Goal: Task Accomplishment & Management: Manage account settings

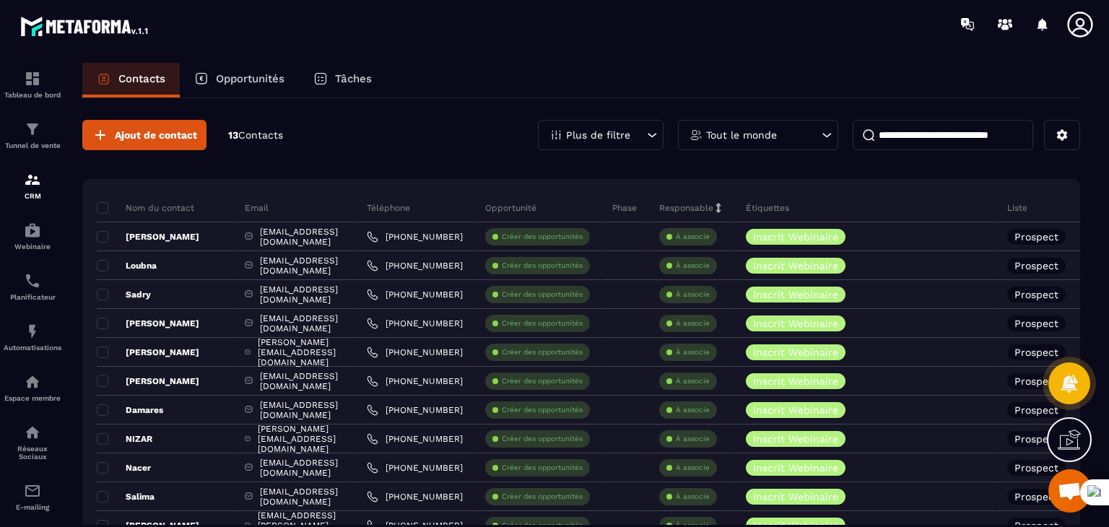
scroll to position [653, 0]
click at [447, 137] on div "Ajout de contact 13 Contacts Plus de filtre Tout le monde" at bounding box center [581, 135] width 998 height 30
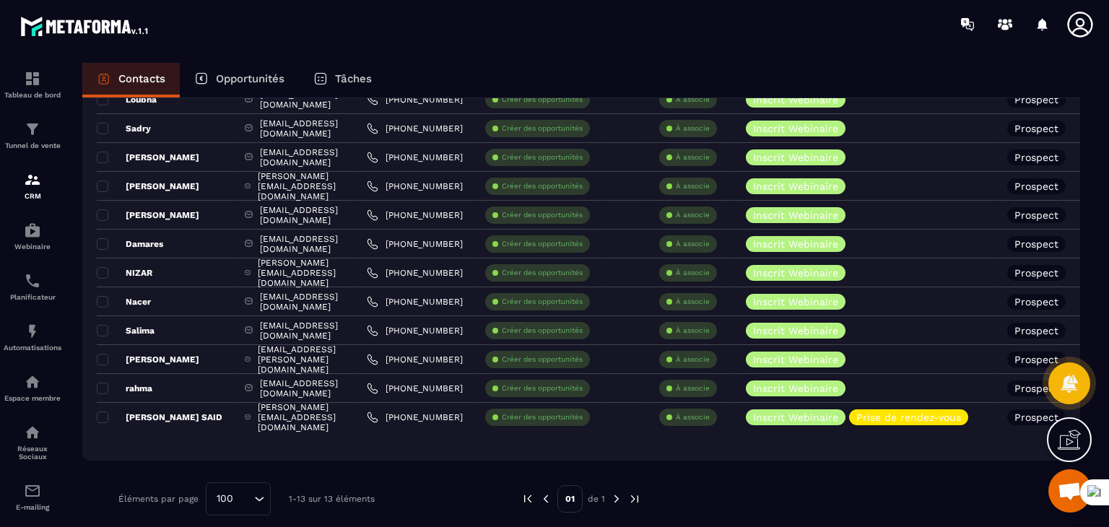
scroll to position [178, 0]
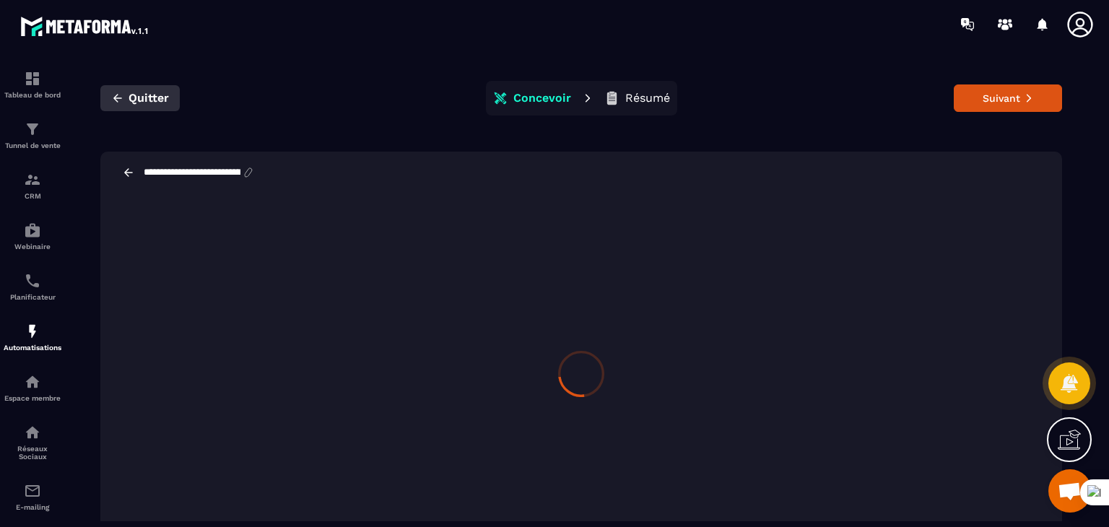
click at [123, 101] on icon "button" at bounding box center [117, 98] width 13 height 13
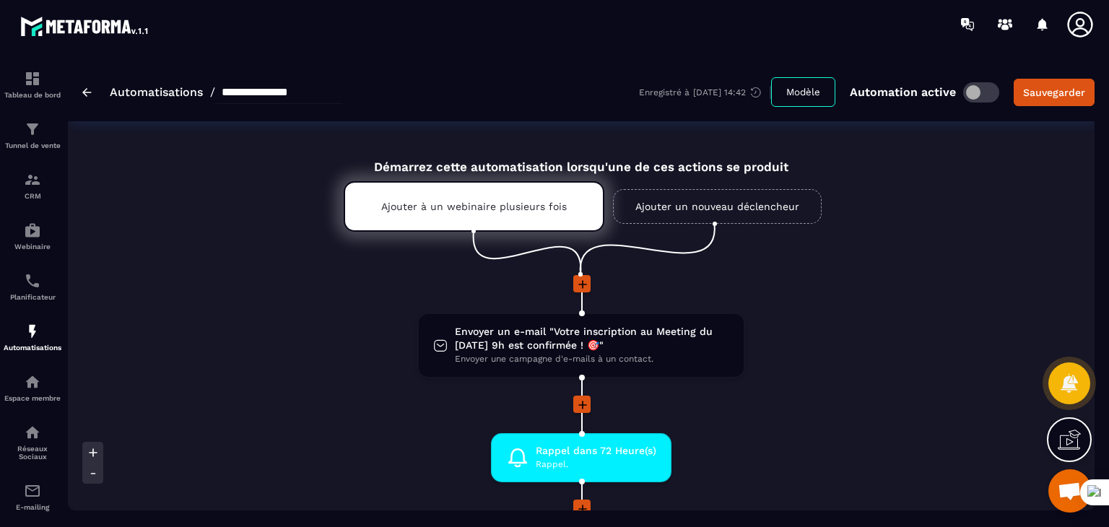
click at [792, 298] on li at bounding box center [581, 294] width 751 height 38
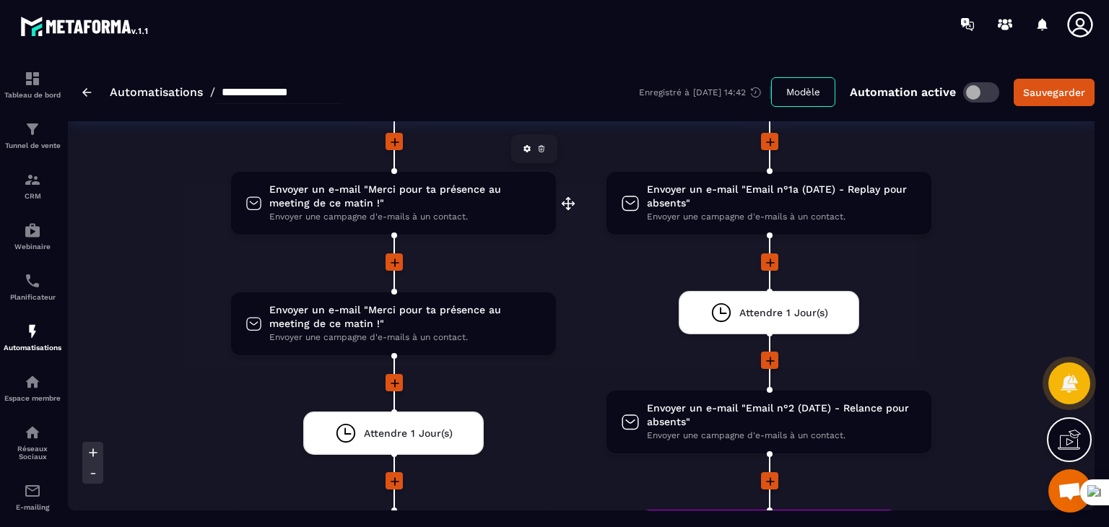
scroll to position [1762, 0]
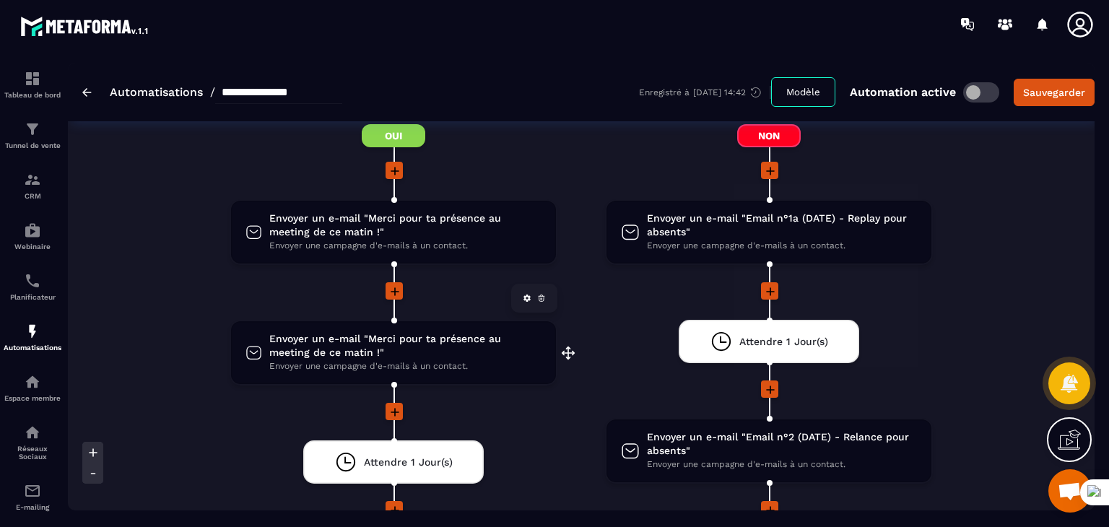
click at [444, 340] on span "Envoyer un e-mail "Merci pour ta présence au meeting de ce matin !"" at bounding box center [405, 345] width 272 height 27
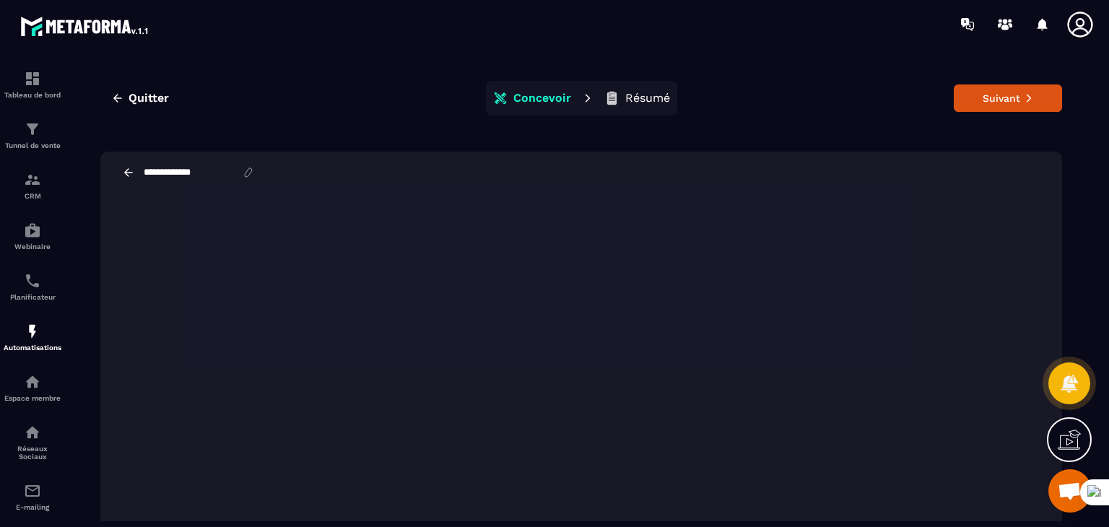
click at [633, 95] on p "Résumé" at bounding box center [647, 98] width 45 height 14
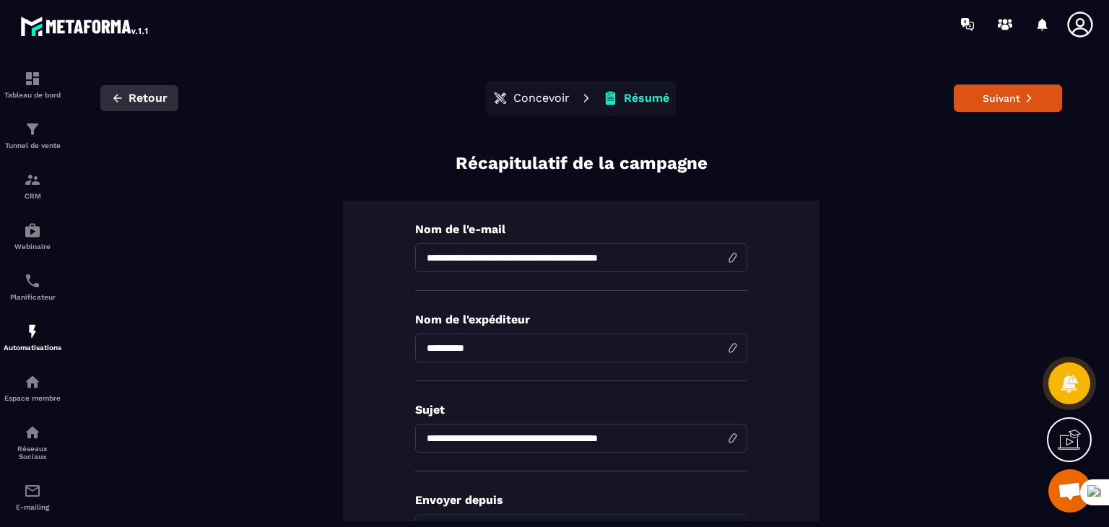
click at [137, 98] on span "Retour" at bounding box center [148, 98] width 39 height 14
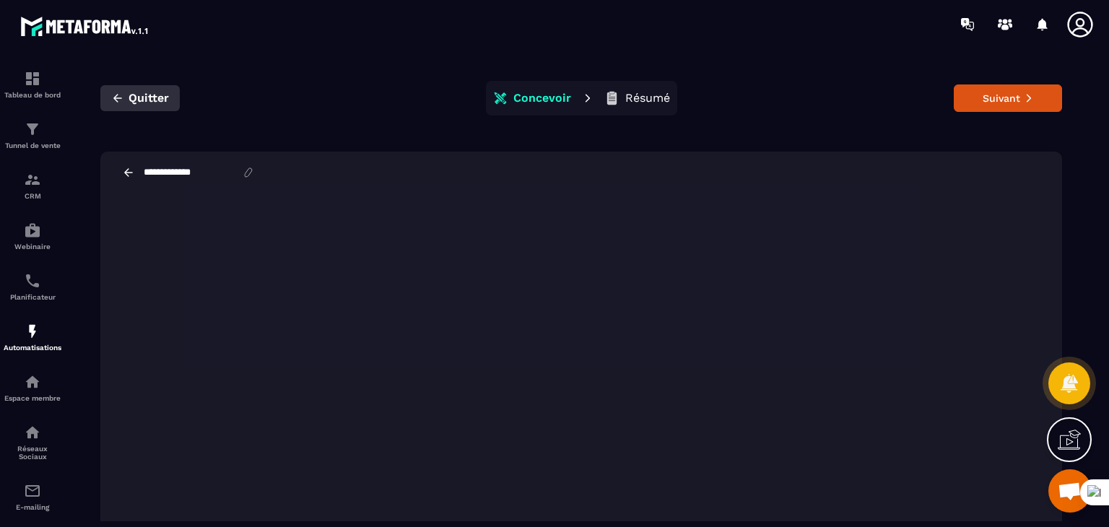
click at [113, 100] on icon "button" at bounding box center [117, 98] width 13 height 13
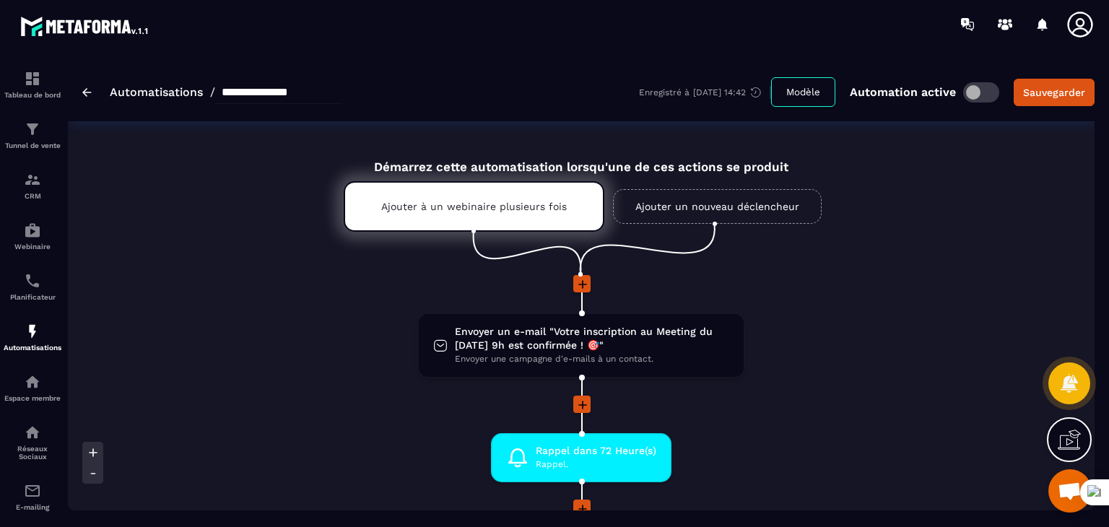
click at [875, 289] on div at bounding box center [581, 285] width 751 height 20
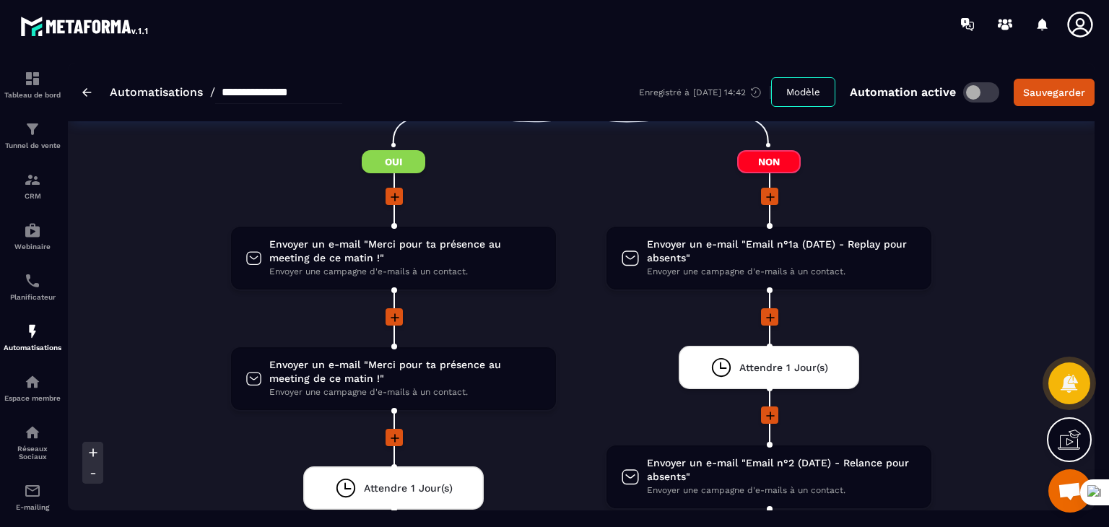
scroll to position [1733, 0]
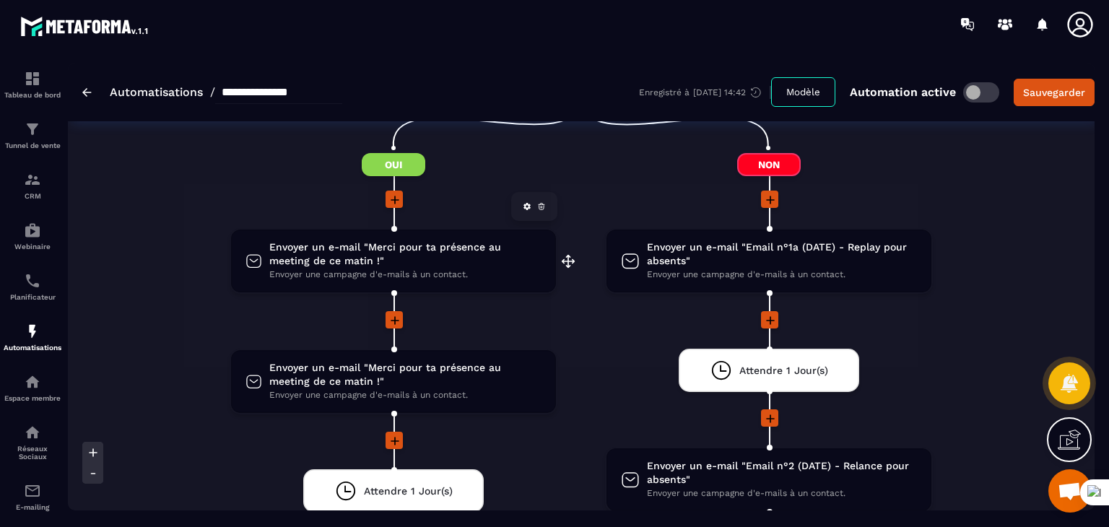
click at [540, 204] on icon at bounding box center [541, 204] width 3 height 1
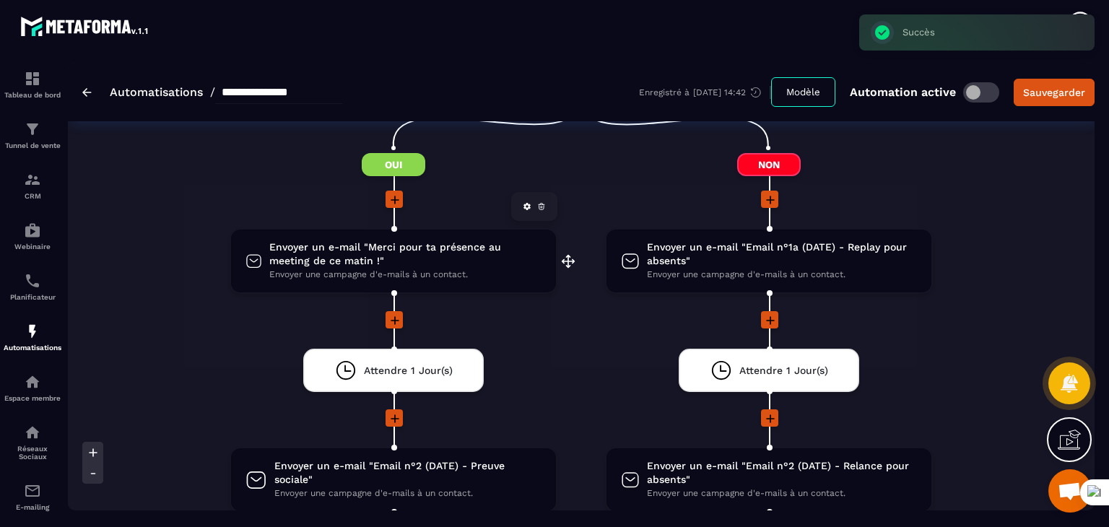
click at [436, 241] on span "Envoyer un e-mail "Merci pour ta présence au meeting de ce matin !"" at bounding box center [405, 254] width 272 height 27
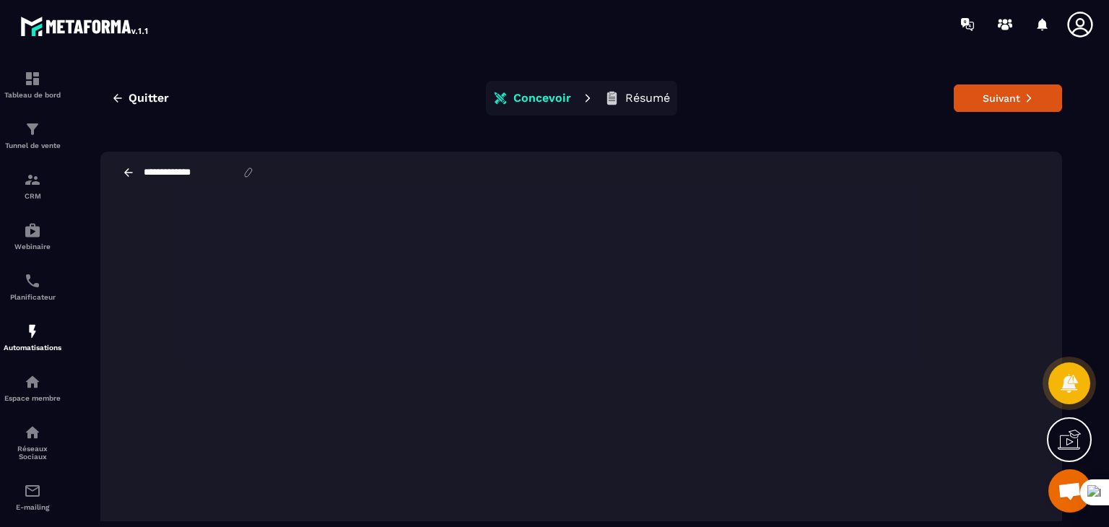
click at [631, 101] on p "Résumé" at bounding box center [647, 98] width 45 height 14
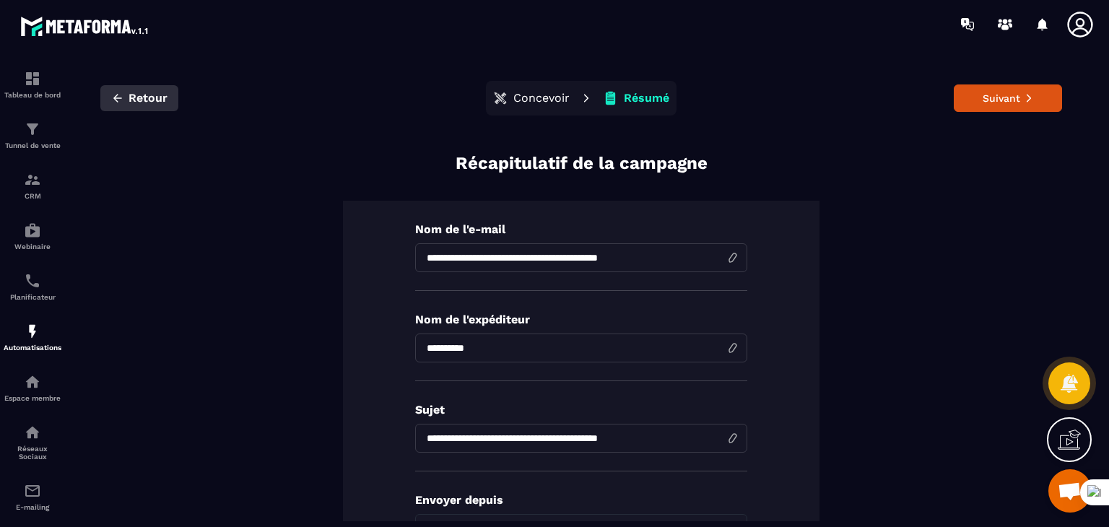
click at [127, 91] on button "Retour" at bounding box center [139, 98] width 78 height 26
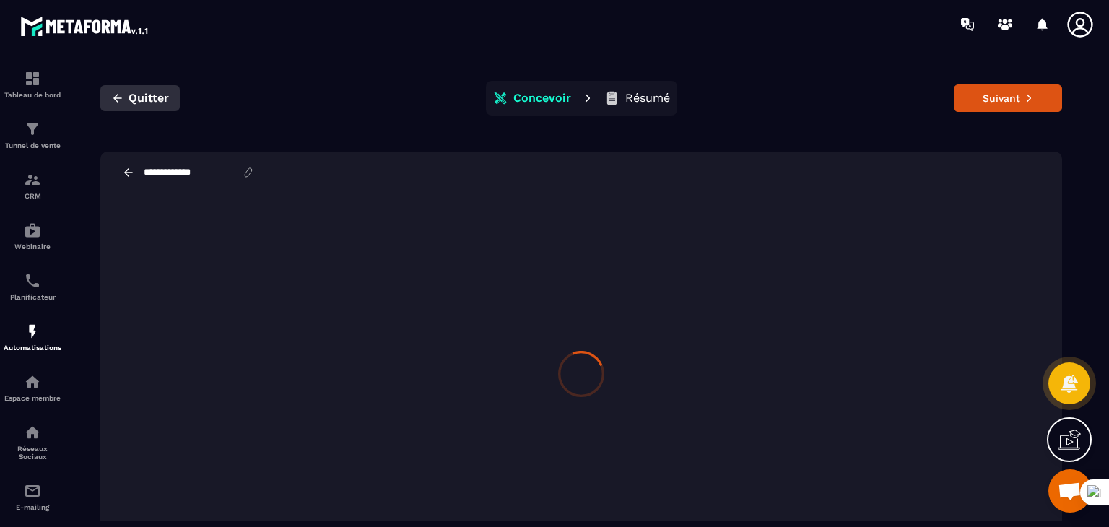
click at [138, 98] on span "Quitter" at bounding box center [149, 98] width 40 height 14
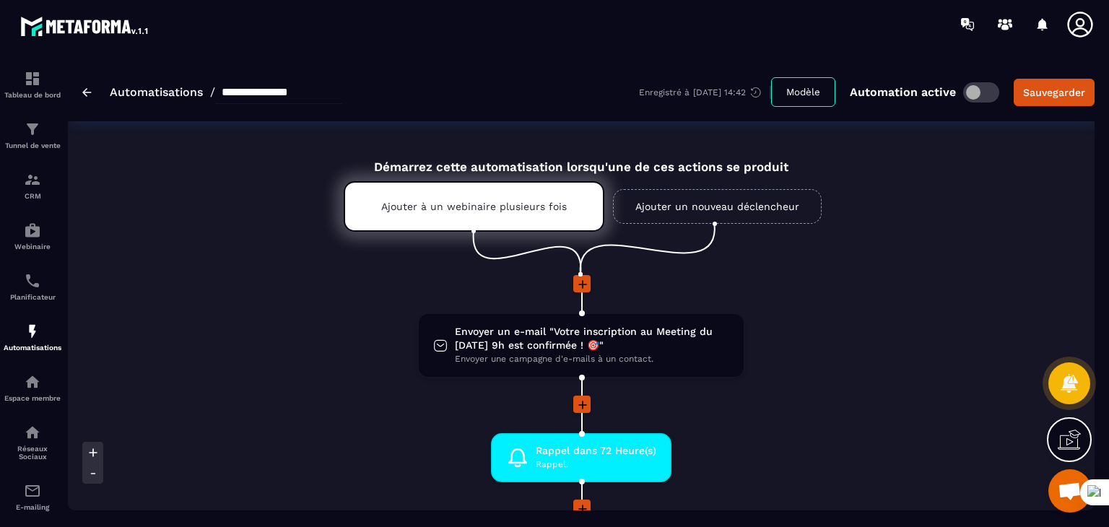
click at [835, 340] on li "Envoyer un e-mail "Votre inscription au Meeting du [DATE] 9h est confirmée ! 🎯"…" at bounding box center [581, 354] width 751 height 83
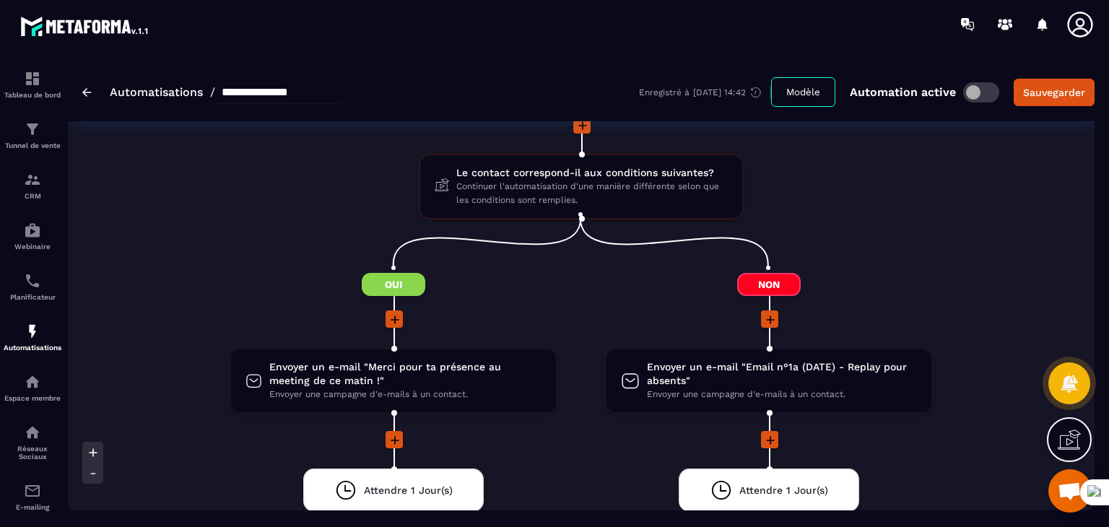
scroll to position [1647, 0]
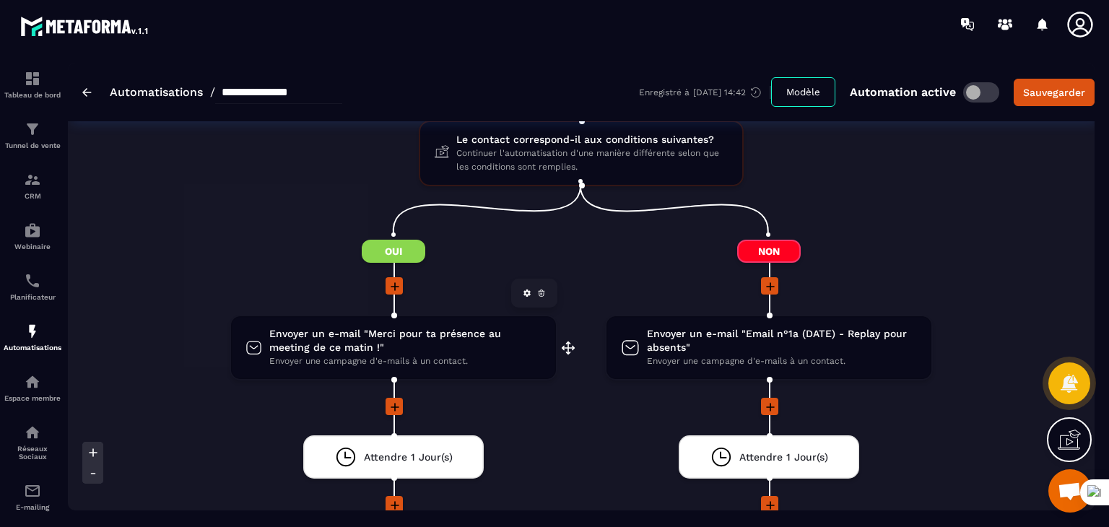
click at [492, 339] on span "Envoyer un e-mail "Merci pour ta présence au meeting de ce matin !"" at bounding box center [405, 340] width 272 height 27
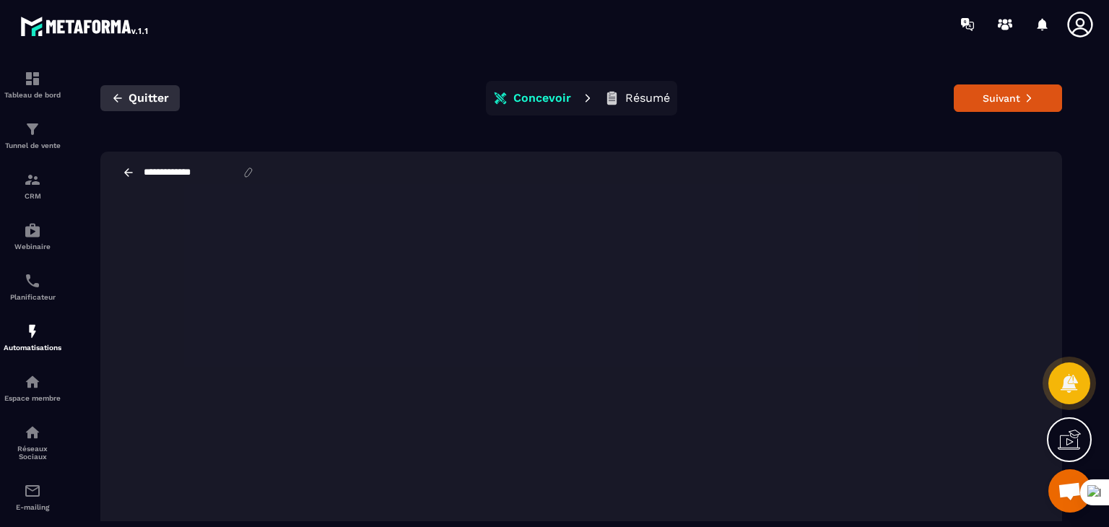
click at [124, 99] on icon "button" at bounding box center [117, 98] width 13 height 13
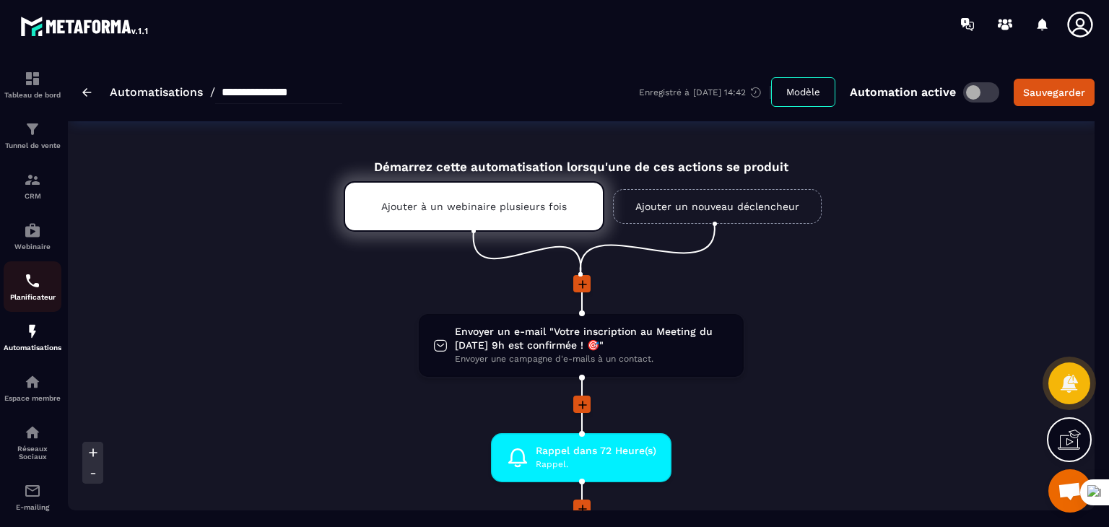
click at [35, 275] on img at bounding box center [32, 280] width 17 height 17
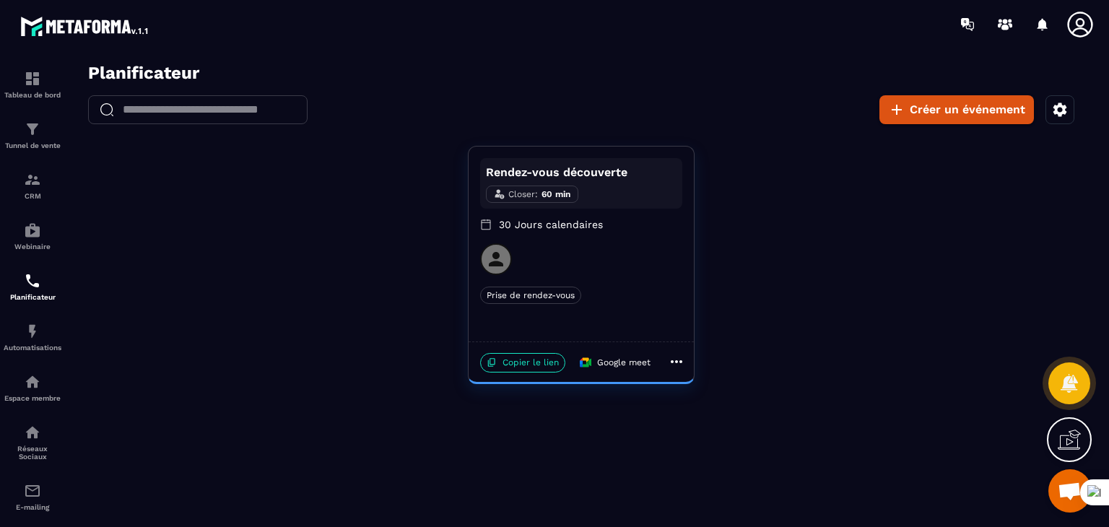
click at [594, 259] on div at bounding box center [581, 259] width 202 height 32
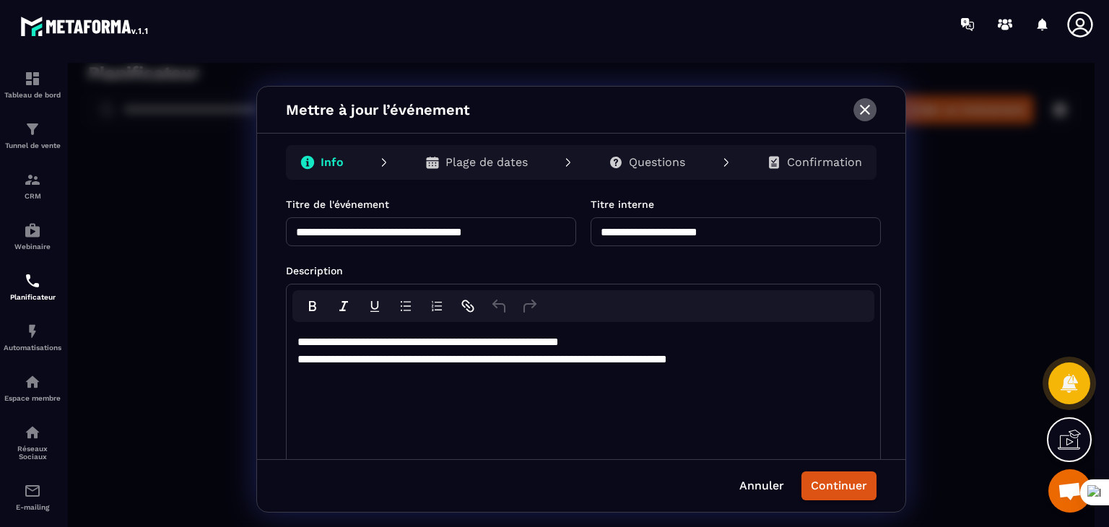
click at [870, 108] on icon "button" at bounding box center [865, 109] width 17 height 17
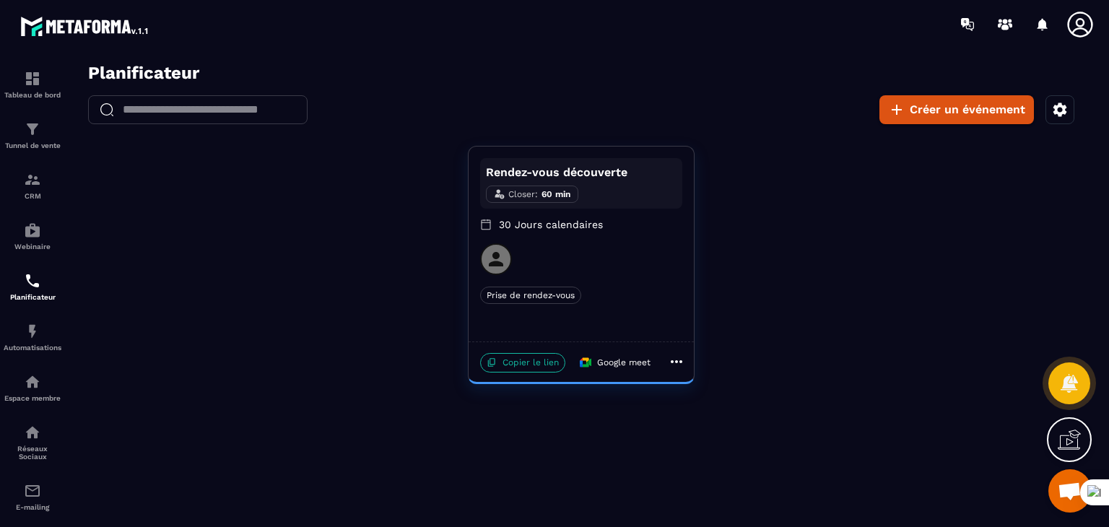
click at [534, 359] on p "Copier le lien" at bounding box center [522, 363] width 85 height 20
click at [28, 324] on link "Automatisations" at bounding box center [33, 337] width 58 height 51
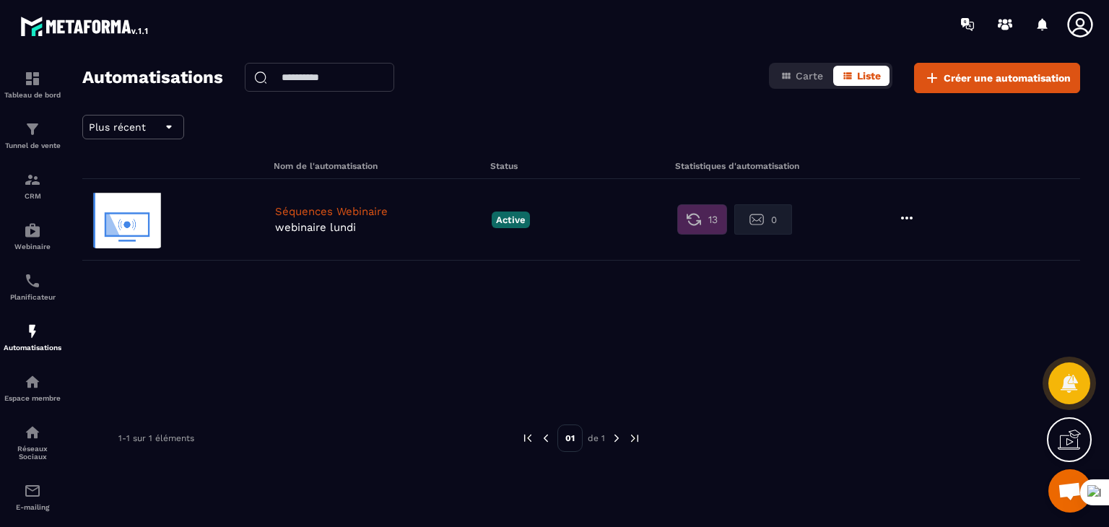
click at [362, 212] on p "Séquences Webinaire" at bounding box center [379, 211] width 209 height 13
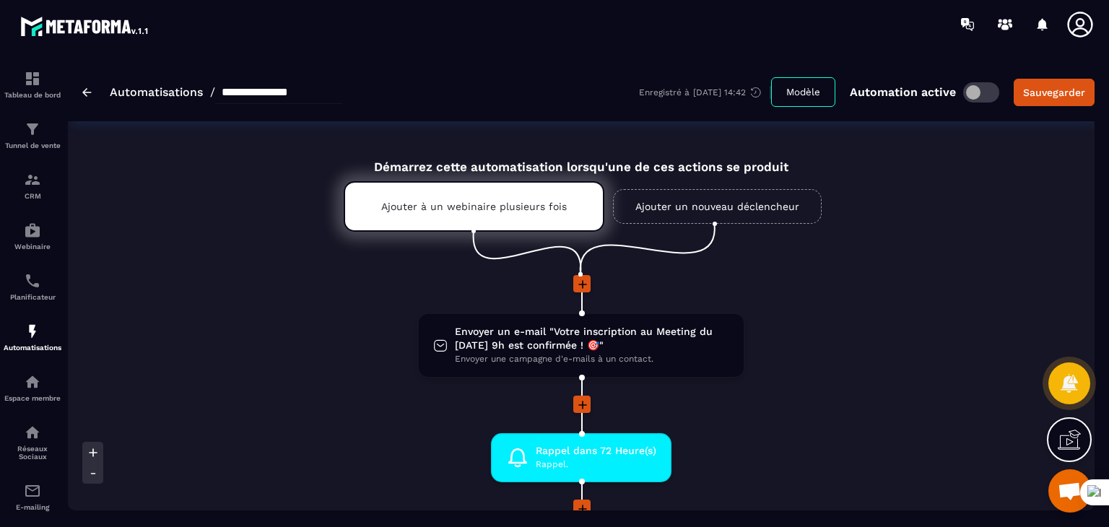
click at [900, 277] on div at bounding box center [581, 285] width 751 height 20
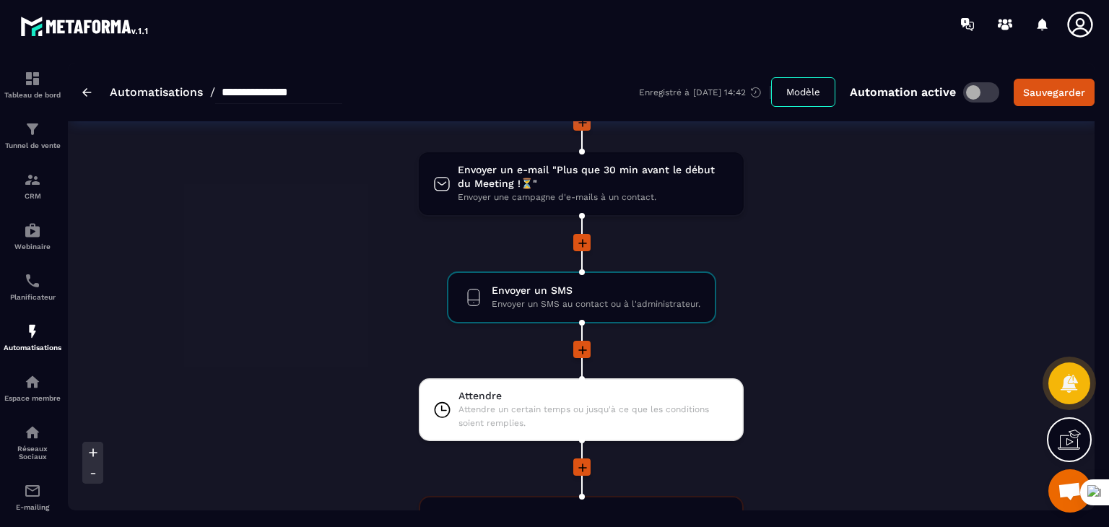
scroll to position [1300, 0]
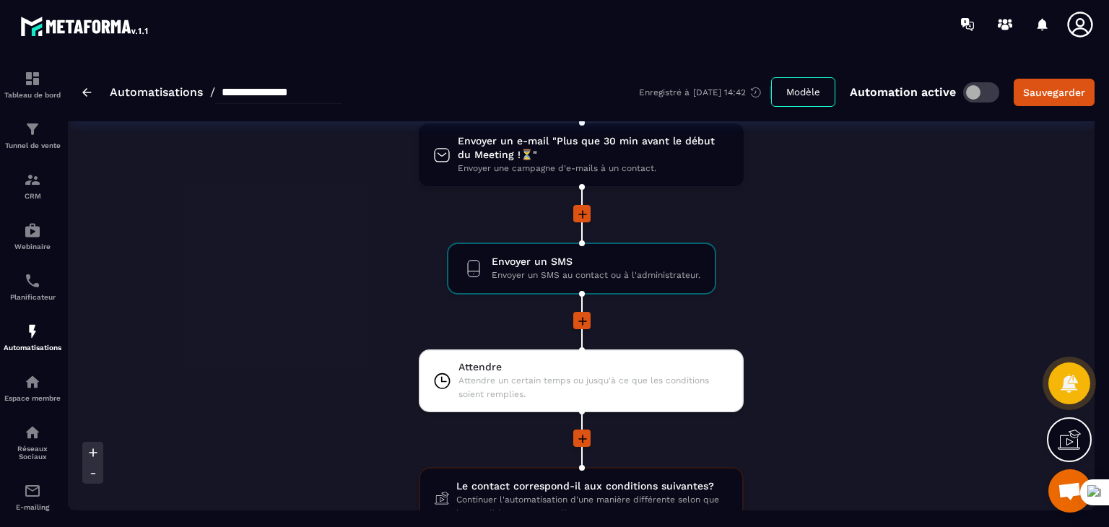
click at [834, 252] on li "Envoyer un SMS Envoyer un SMS au contact ou à l'administrateur. drag-arrow" at bounding box center [581, 277] width 751 height 69
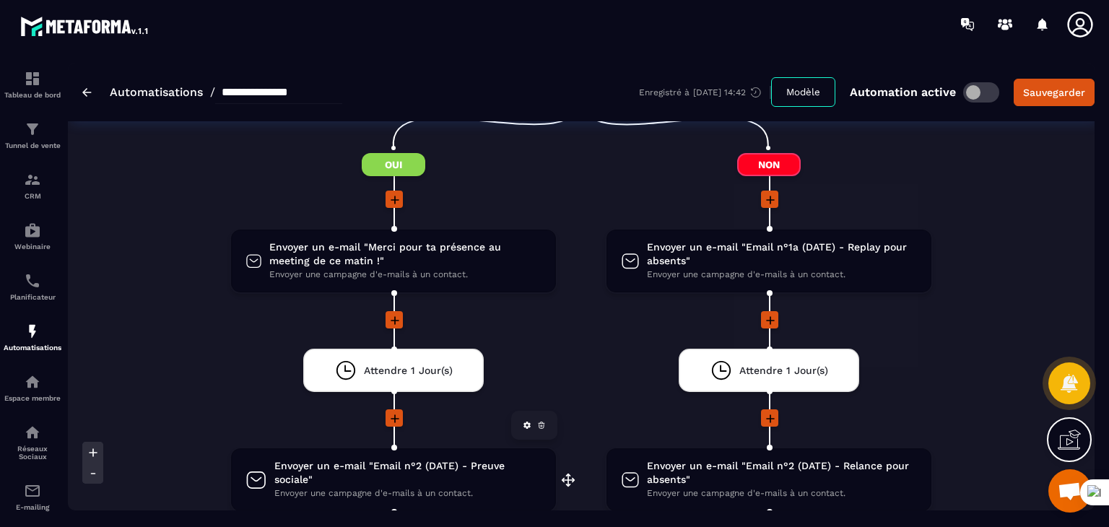
scroll to position [1705, 0]
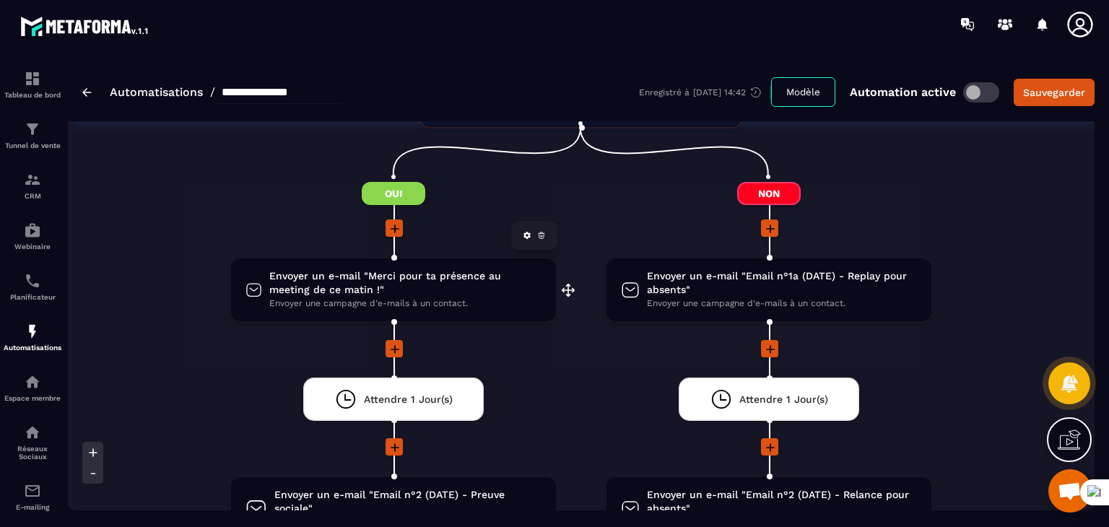
click at [527, 232] on icon at bounding box center [527, 235] width 7 height 7
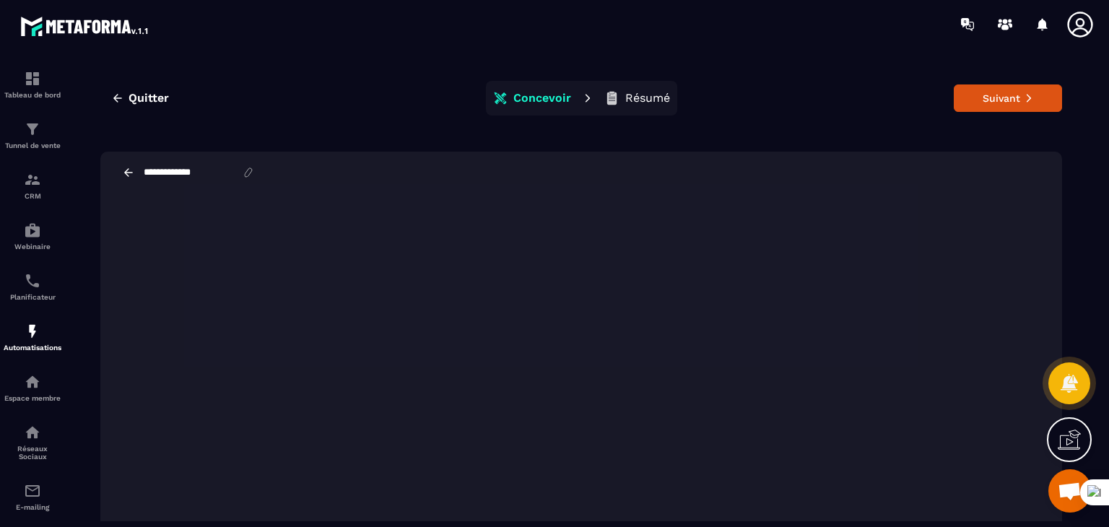
click at [649, 103] on p "Résumé" at bounding box center [647, 98] width 45 height 14
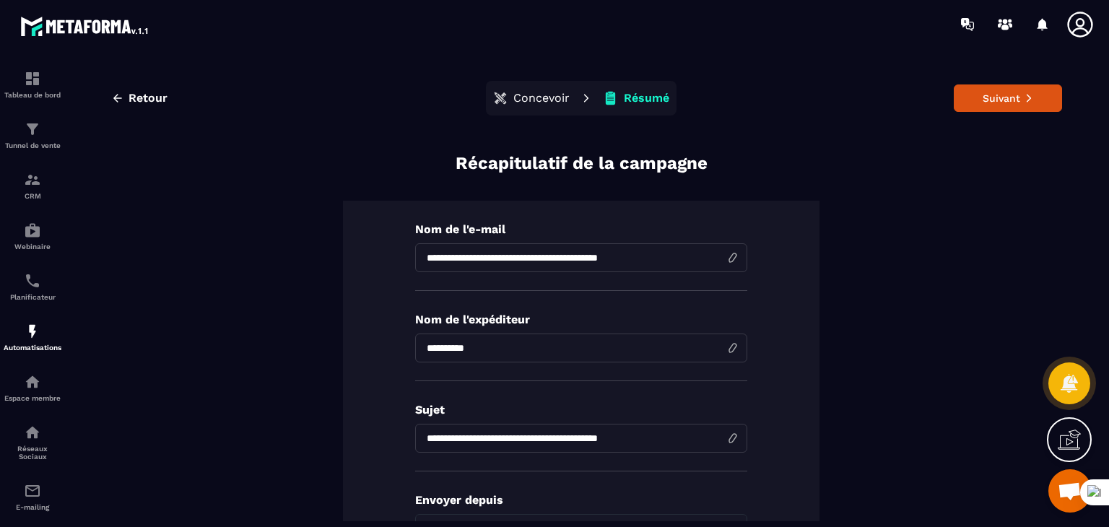
click at [771, 319] on div "**********" at bounding box center [581, 415] width 477 height 428
click at [133, 95] on span "Retour" at bounding box center [148, 98] width 39 height 14
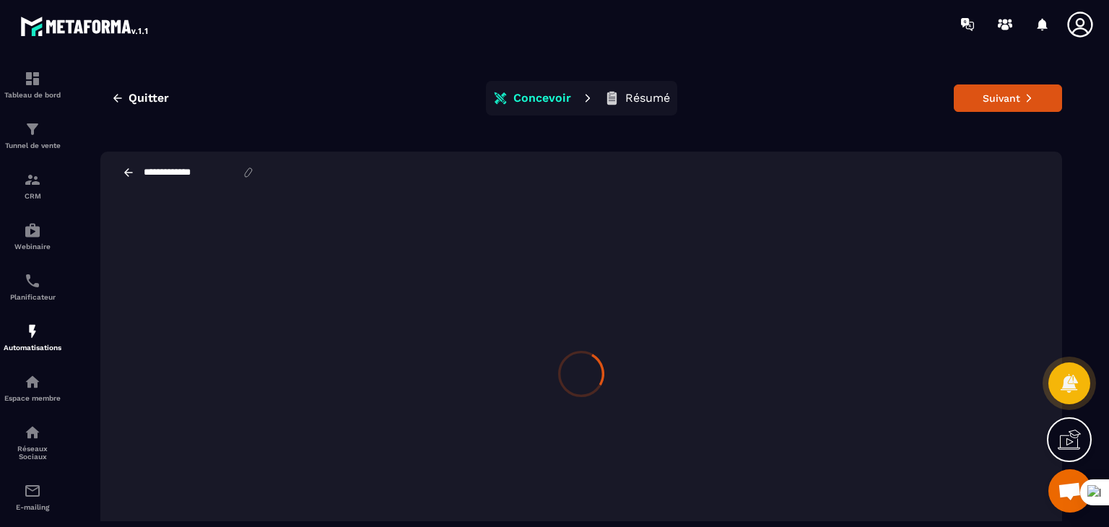
click at [133, 95] on span "Quitter" at bounding box center [149, 98] width 40 height 14
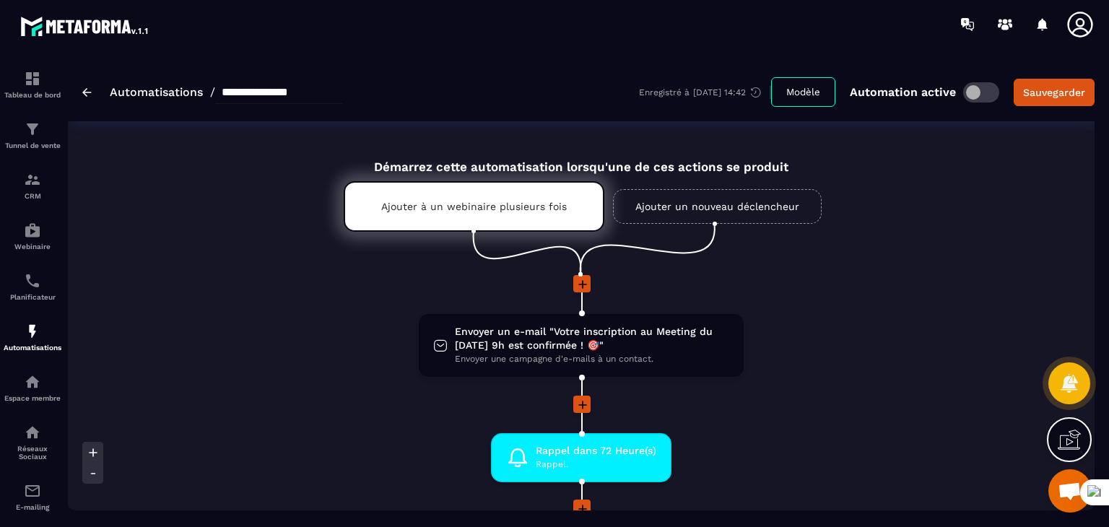
click at [334, 387] on li "Envoyer un e-mail "Votre inscription au Meeting du [DATE] 9h est confirmée ! 🎯"…" at bounding box center [581, 354] width 751 height 83
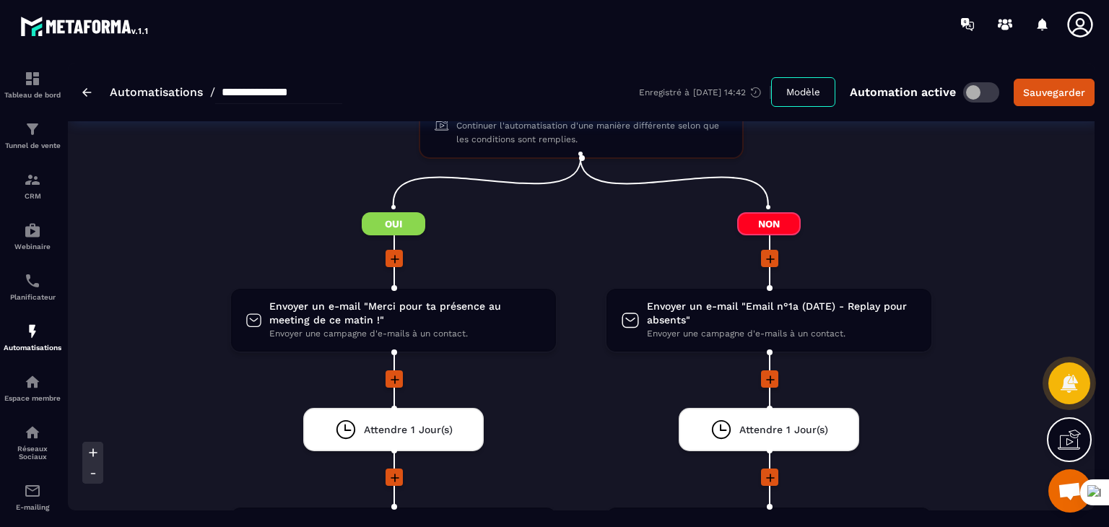
scroll to position [1676, 0]
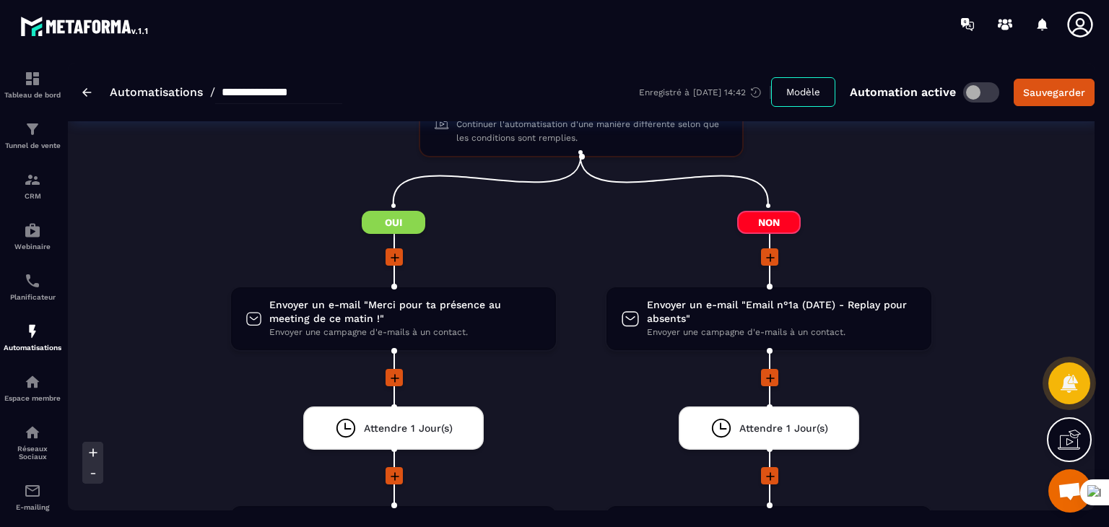
click at [390, 213] on span "Oui" at bounding box center [394, 222] width 64 height 23
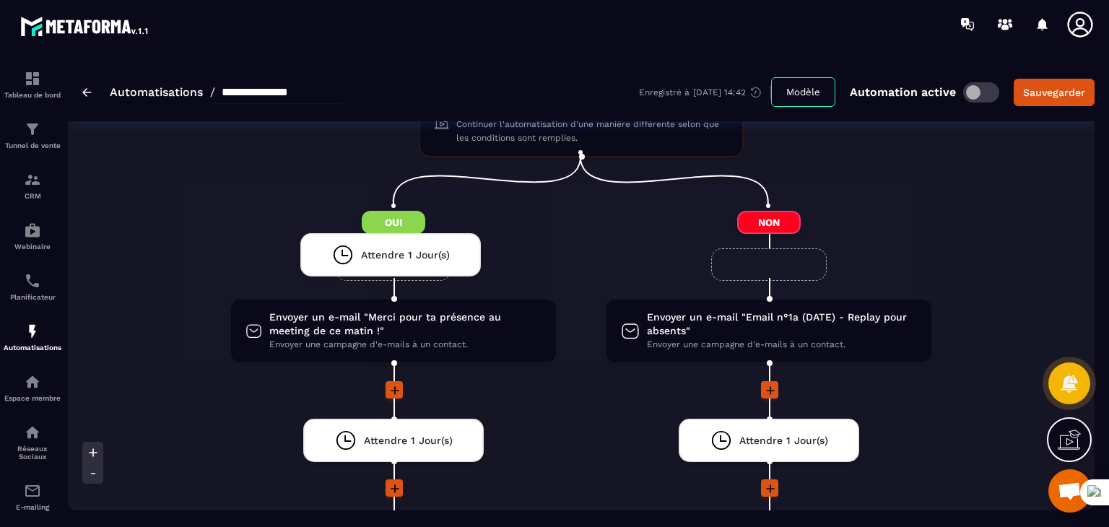
drag, startPoint x: 421, startPoint y: 420, endPoint x: 418, endPoint y: 253, distance: 166.9
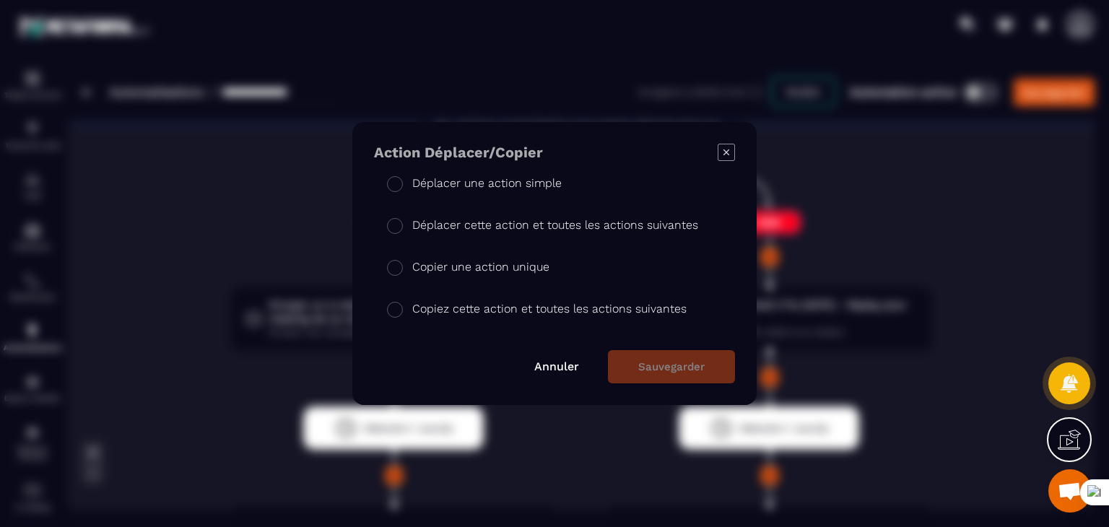
click at [463, 178] on p "Déplacer une action simple" at bounding box center [487, 183] width 150 height 17
click at [459, 259] on p "Copier une action unique" at bounding box center [480, 267] width 137 height 17
click at [655, 359] on button "Sauvegarder" at bounding box center [671, 366] width 127 height 33
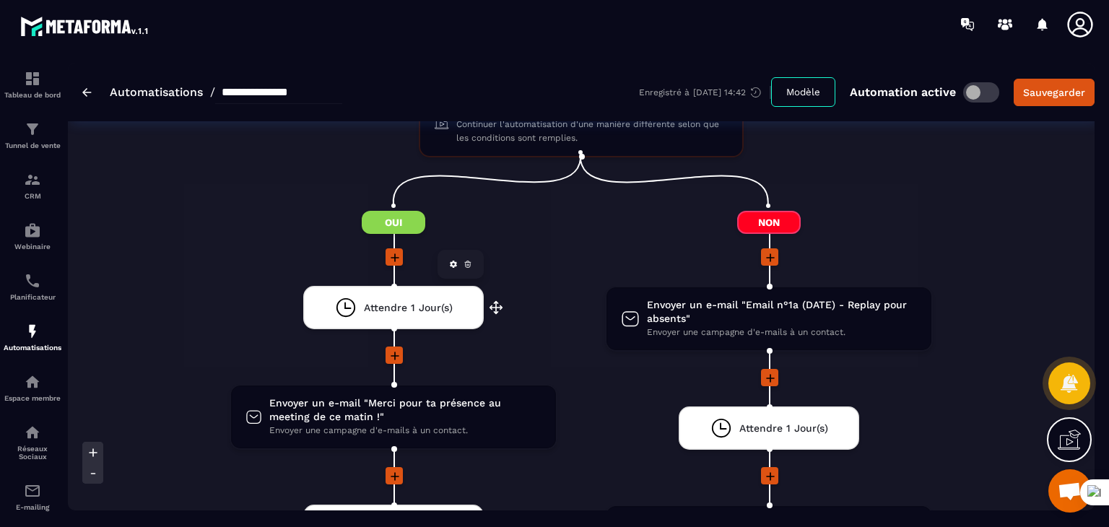
click at [396, 301] on span "Attendre 1 Jour(s)" at bounding box center [408, 308] width 89 height 14
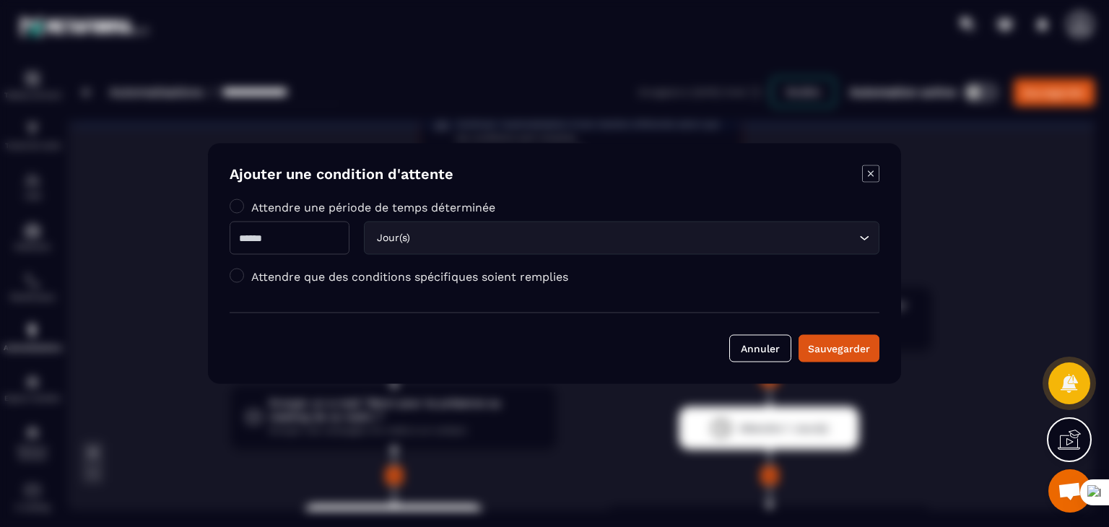
click at [329, 242] on input "*" at bounding box center [290, 238] width 120 height 33
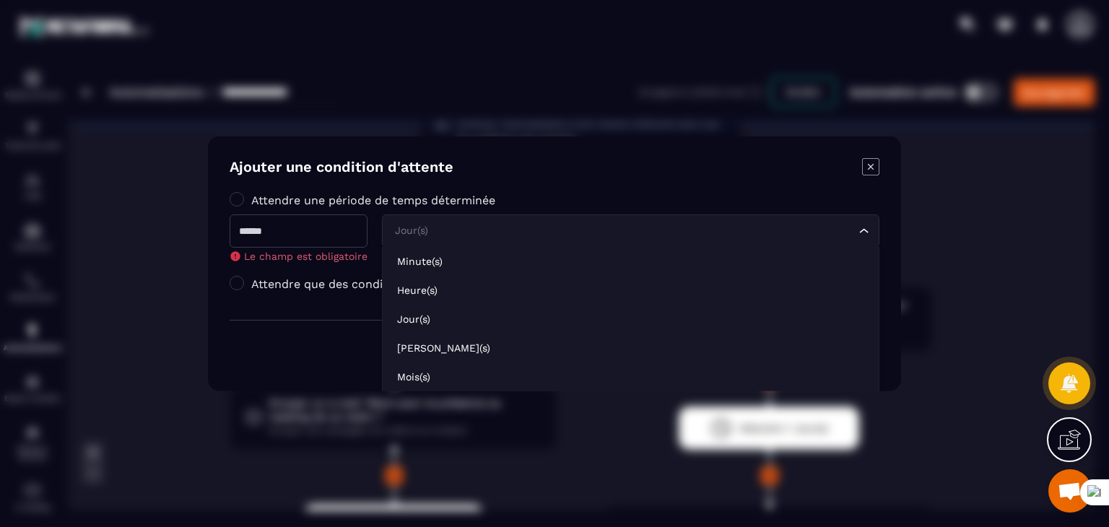
click at [417, 243] on div "Jour(s) Loading..." at bounding box center [631, 231] width 498 height 33
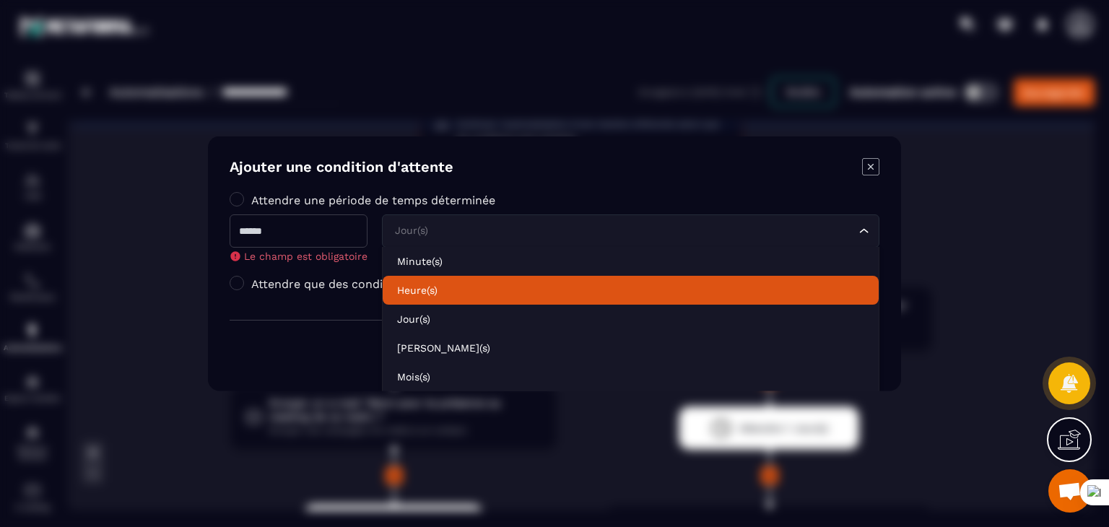
click at [432, 290] on p "Heure(s)" at bounding box center [630, 290] width 467 height 14
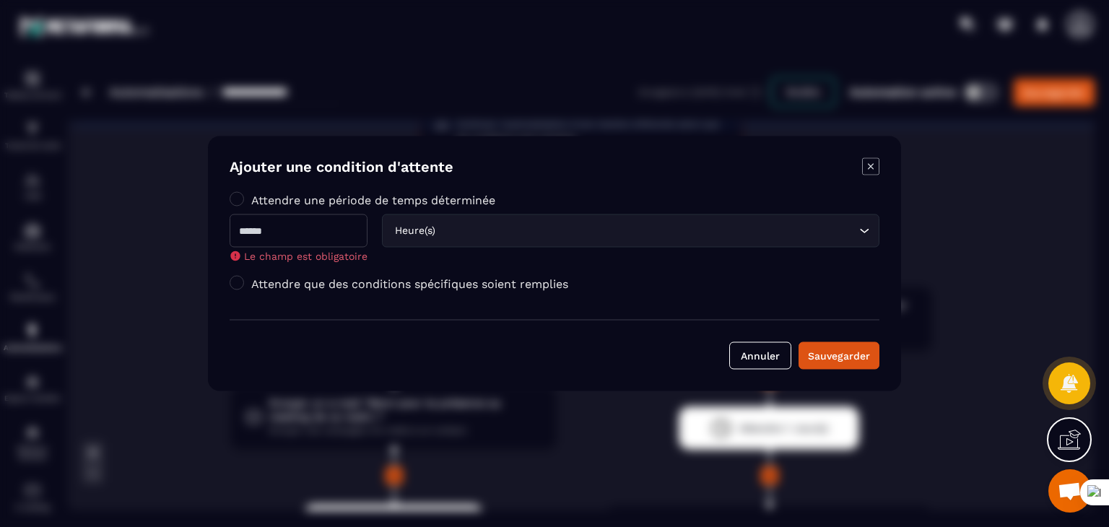
click at [316, 225] on input "Modal window" at bounding box center [299, 231] width 138 height 33
type input "*"
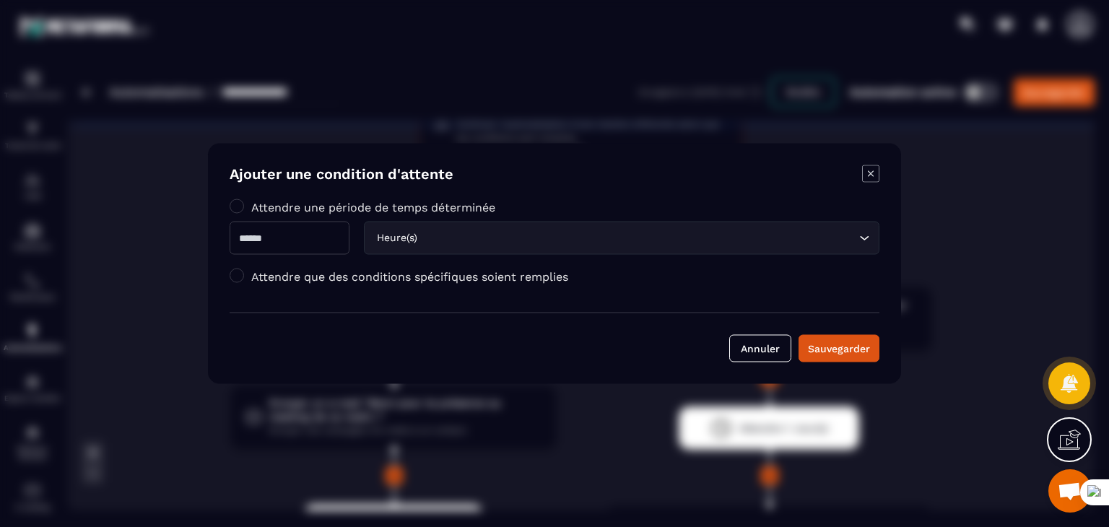
click at [509, 283] on div "Attendre que des conditions spécifiques soient remplies" at bounding box center [555, 276] width 650 height 14
click at [526, 277] on label "Attendre que des conditions spécifiques soient remplies" at bounding box center [409, 276] width 317 height 14
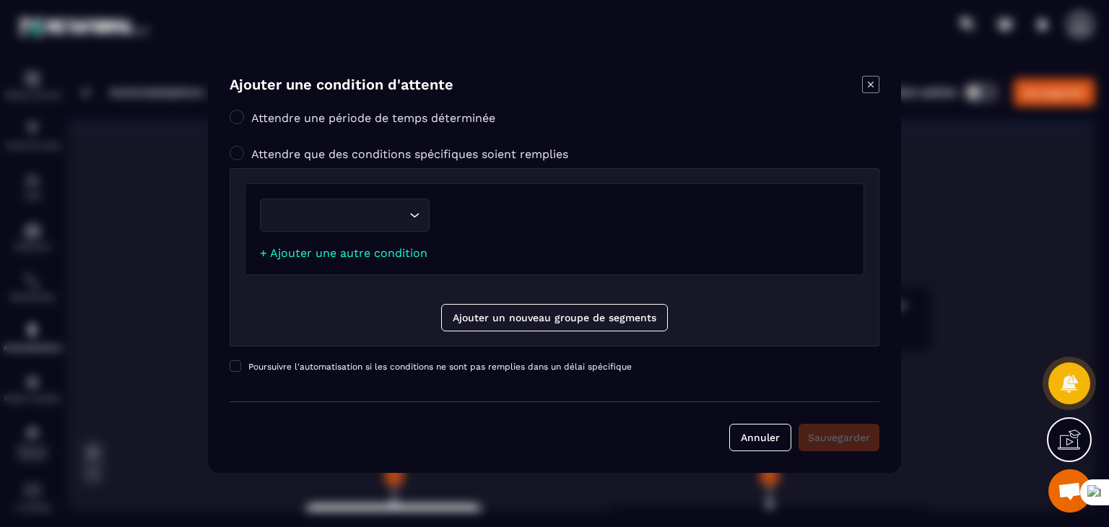
click at [415, 117] on label "Attendre une période de temps déterminée" at bounding box center [373, 118] width 244 height 14
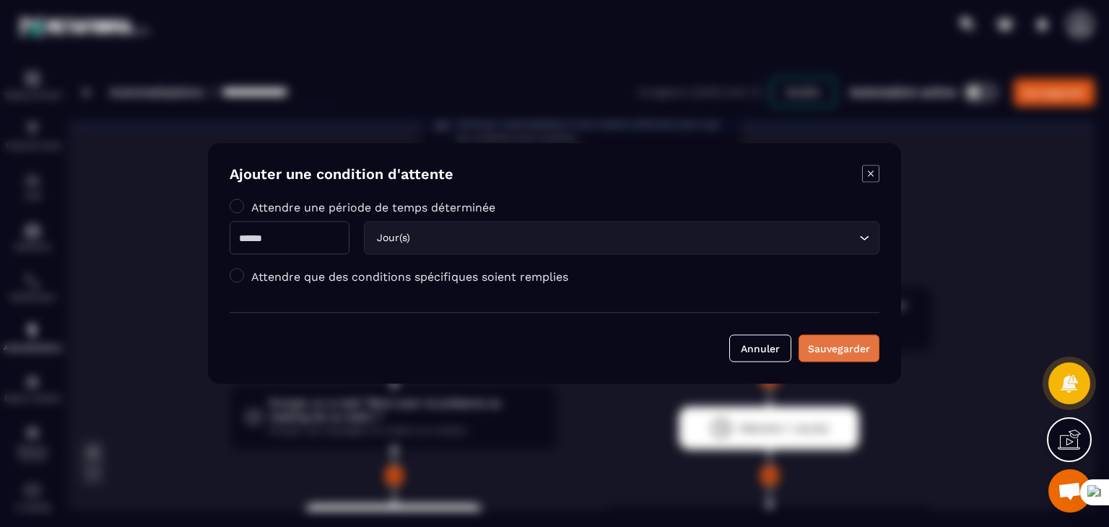
click at [860, 354] on div "Sauvegarder" at bounding box center [839, 349] width 62 height 14
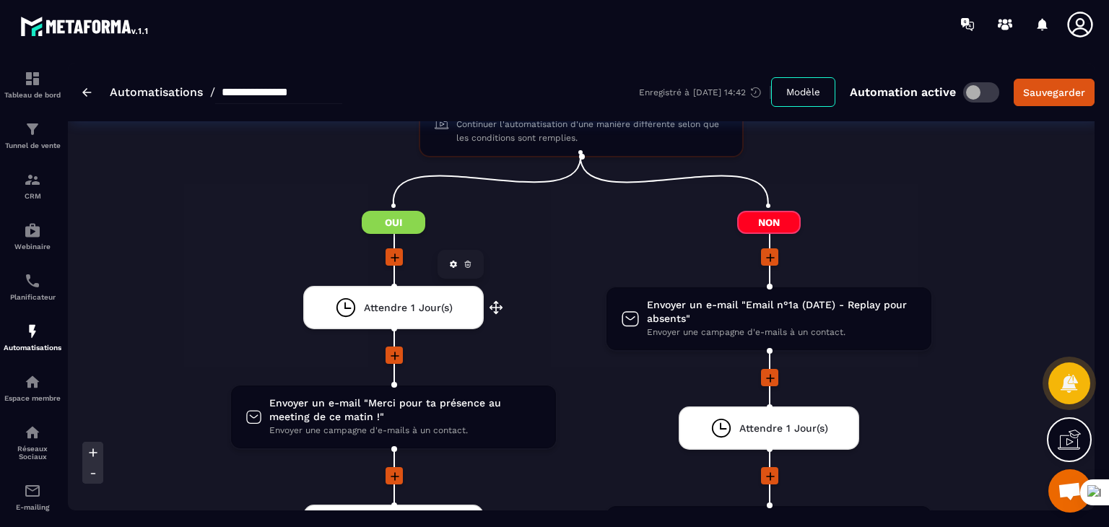
click at [451, 301] on span "Attendre 1 Jour(s)" at bounding box center [408, 308] width 89 height 14
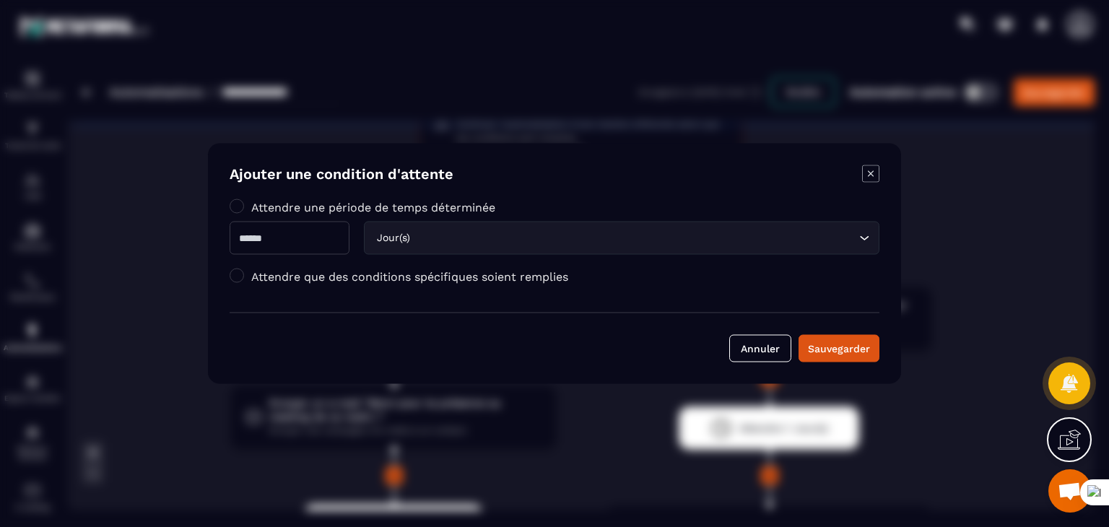
click at [439, 275] on label "Attendre que des conditions spécifiques soient remplies" at bounding box center [409, 276] width 317 height 14
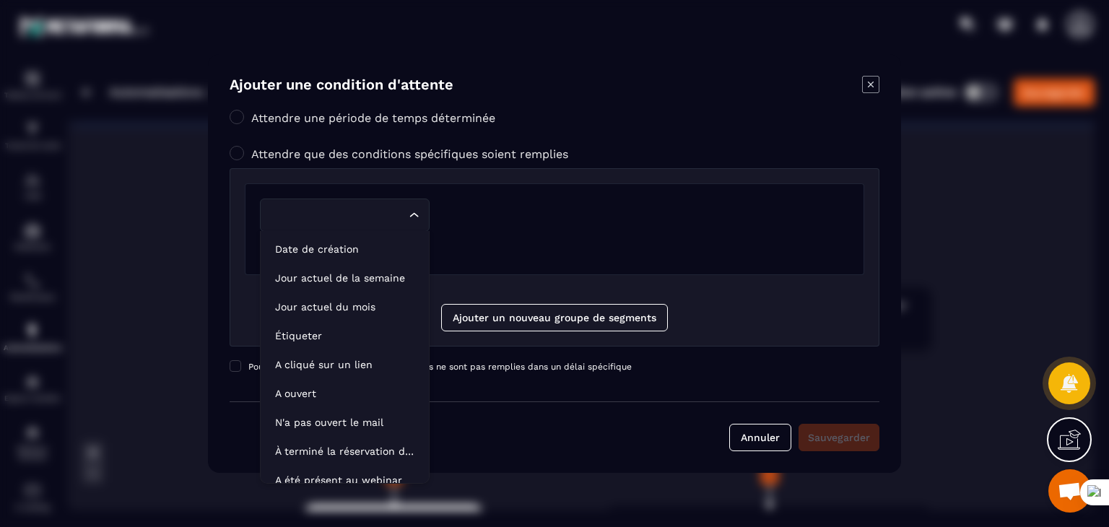
click at [417, 212] on icon "Search for option" at bounding box center [414, 215] width 14 height 14
click at [351, 324] on li "Étiqueter" at bounding box center [345, 335] width 168 height 29
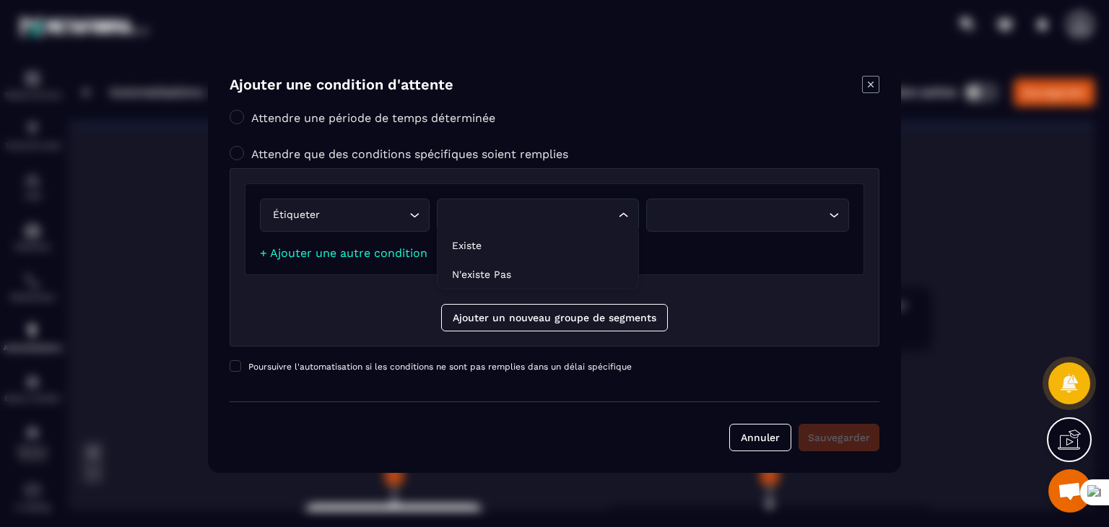
click at [500, 220] on div "Search for option" at bounding box center [531, 215] width 173 height 16
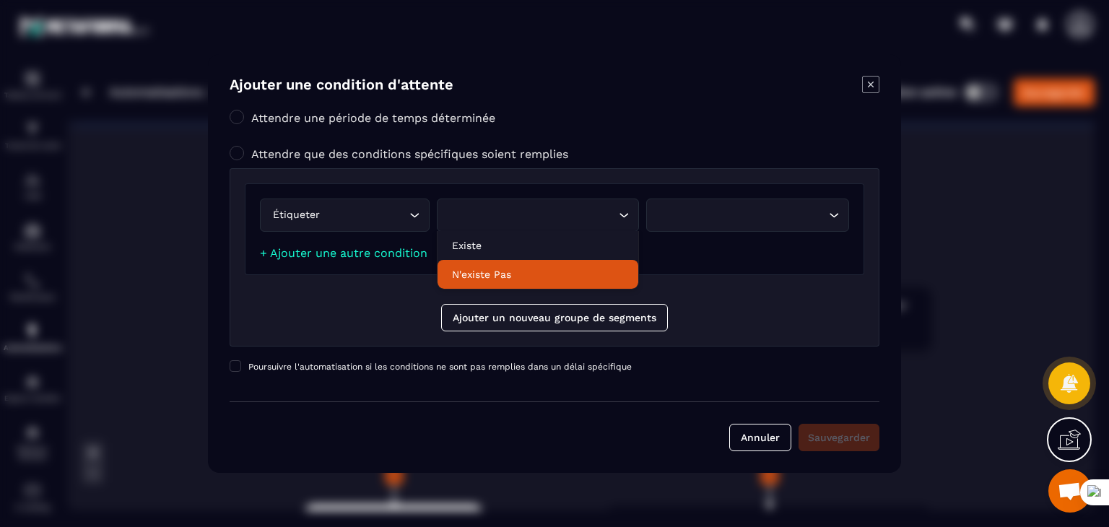
click at [378, 298] on div "Étiqueter Loading... Loading... Existe N'existe pas Loading... + Ajouter une au…" at bounding box center [555, 257] width 650 height 178
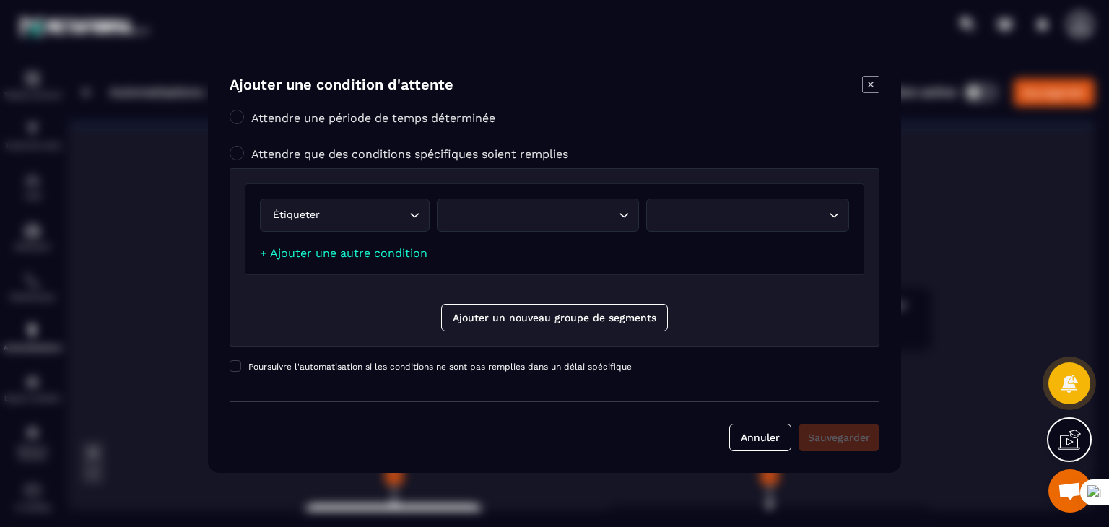
click at [344, 121] on label "Attendre une période de temps déterminée" at bounding box center [373, 118] width 244 height 14
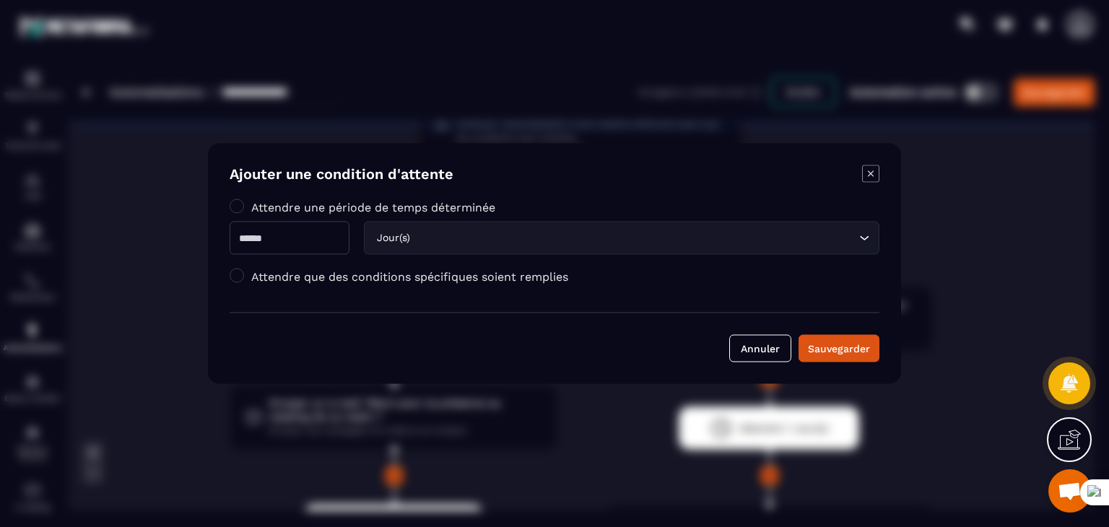
click at [344, 121] on div "Modal window" at bounding box center [554, 263] width 1109 height 527
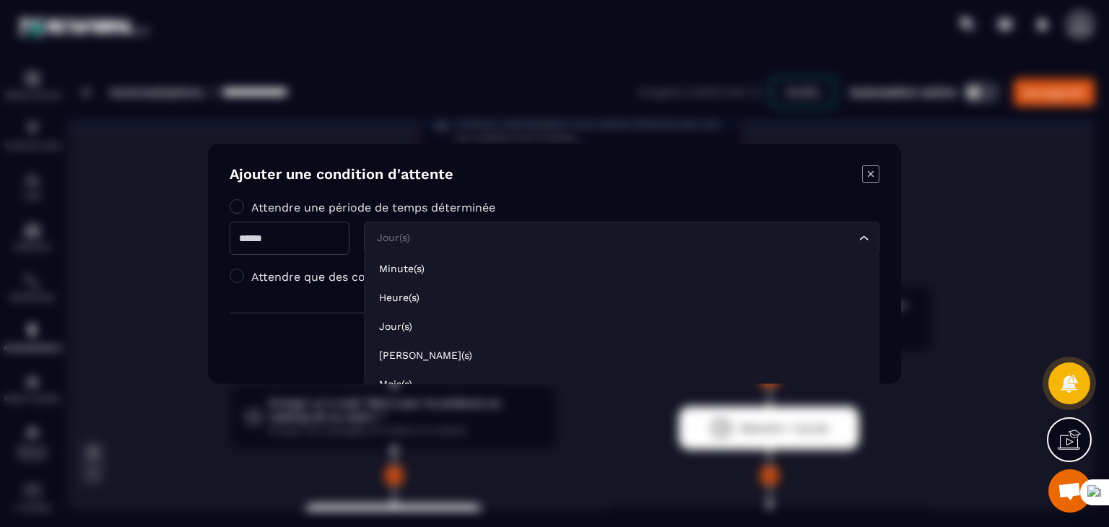
click at [623, 230] on input "Search for option" at bounding box center [614, 238] width 482 height 16
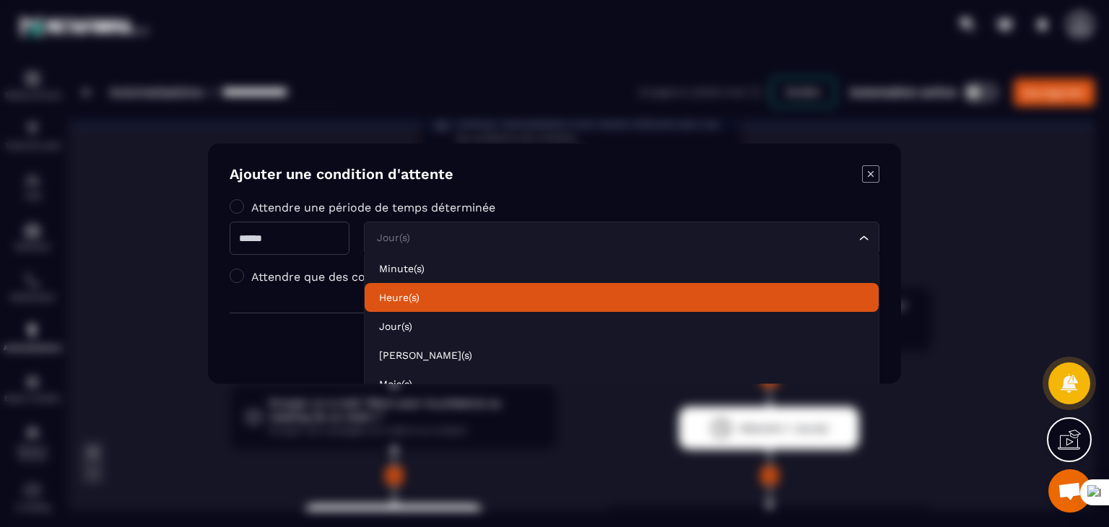
click at [433, 289] on li "Heure(s)" at bounding box center [622, 297] width 514 height 29
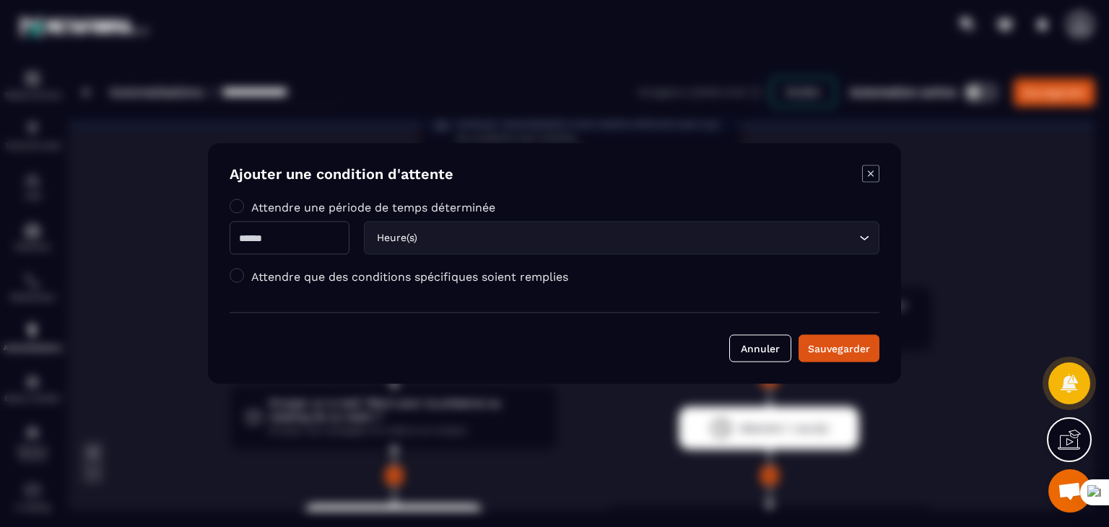
click at [493, 300] on form "Ajouter une condition d'attente Attendre une période de temps déterminée * Heur…" at bounding box center [555, 263] width 650 height 197
click at [834, 347] on div "Sauvegarder" at bounding box center [839, 349] width 62 height 14
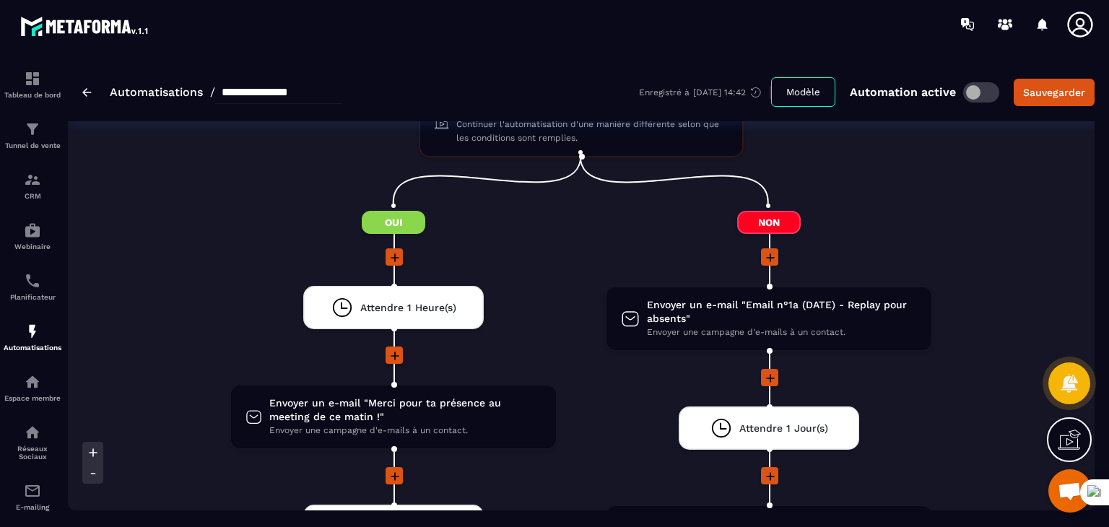
click at [531, 308] on li "Attendre 1 Heure(s) drag-arrow" at bounding box center [394, 316] width 328 height 61
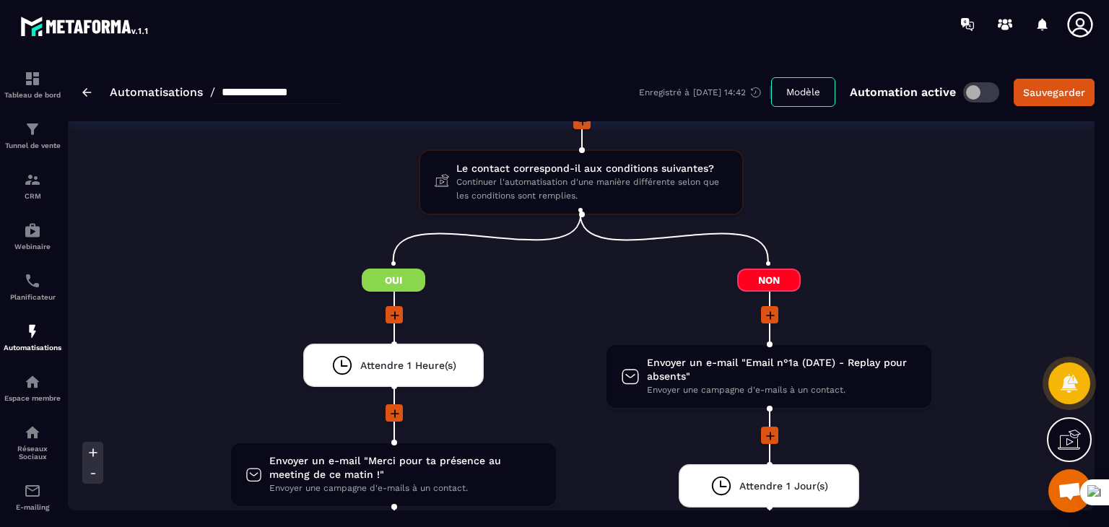
scroll to position [1589, 0]
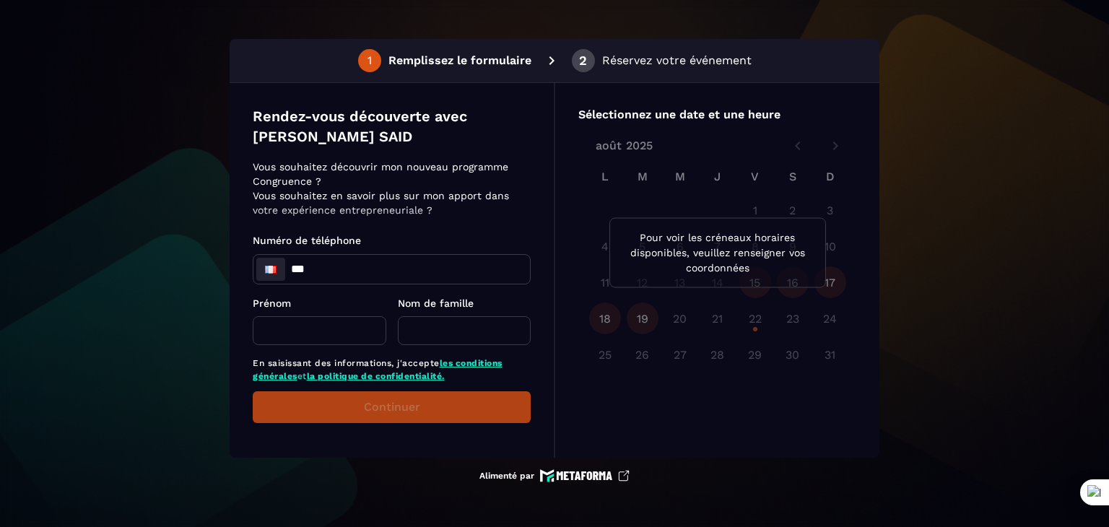
click at [415, 269] on input "***" at bounding box center [392, 269] width 277 height 29
type input "**********"
click at [333, 336] on input "text" at bounding box center [320, 330] width 134 height 29
type input "*****"
click at [445, 339] on input "text" at bounding box center [465, 330] width 134 height 29
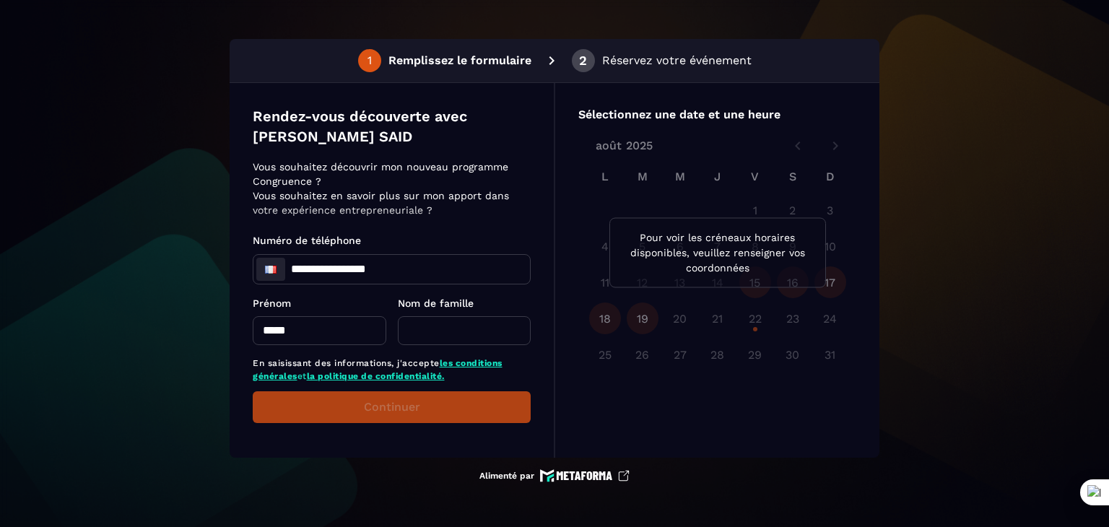
type input "******"
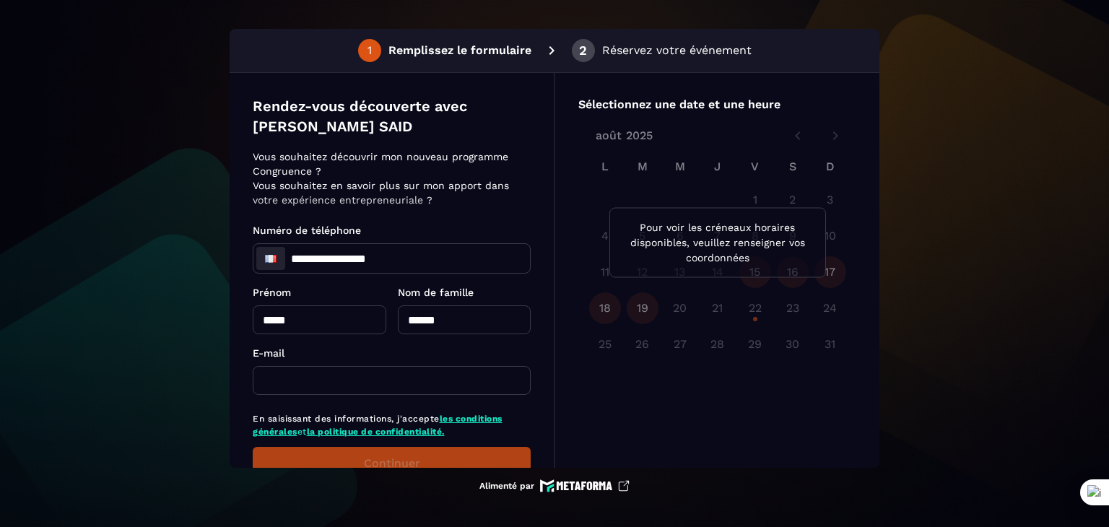
click at [485, 376] on input "text" at bounding box center [392, 380] width 278 height 29
type input "**********"
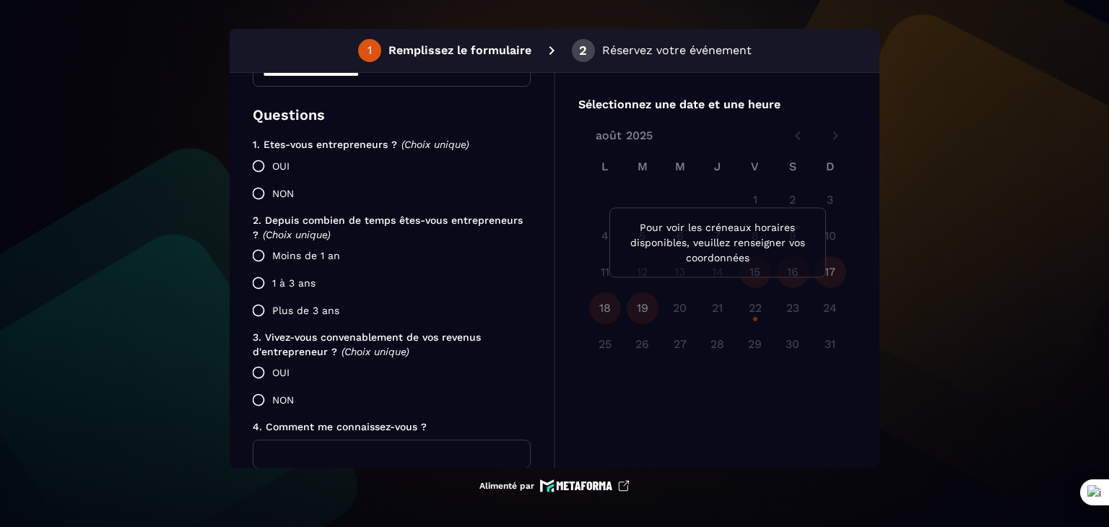
scroll to position [315, 0]
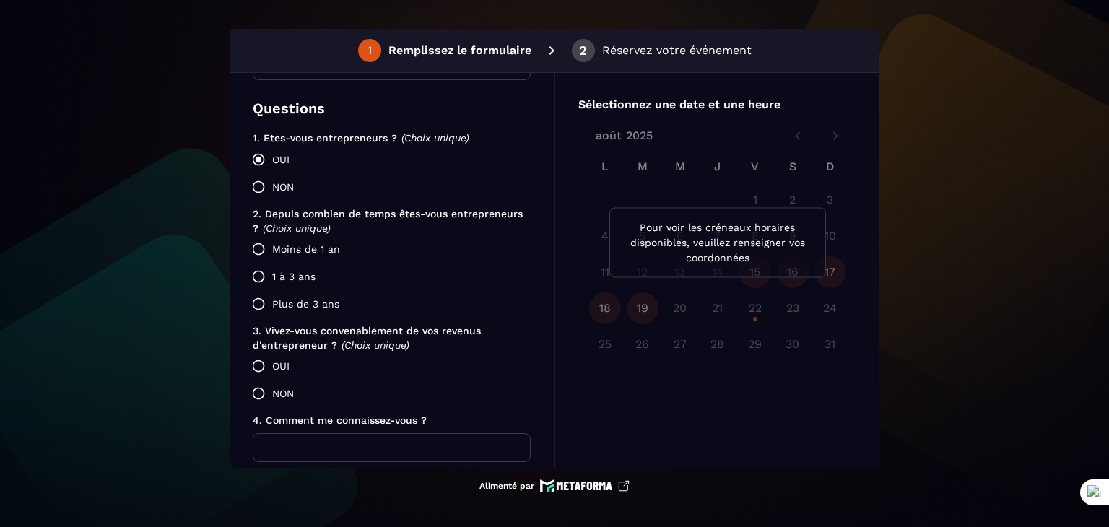
click at [297, 249] on font "Moins de 1 an" at bounding box center [306, 249] width 68 height 12
click at [286, 363] on font "OUI" at bounding box center [280, 366] width 17 height 12
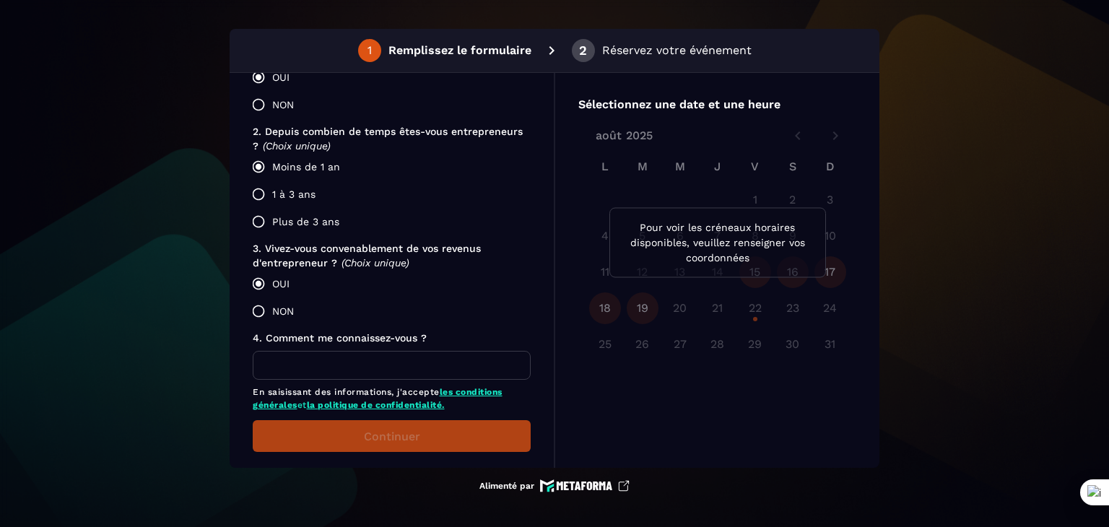
scroll to position [399, 0]
click at [482, 363] on input "text" at bounding box center [392, 364] width 278 height 29
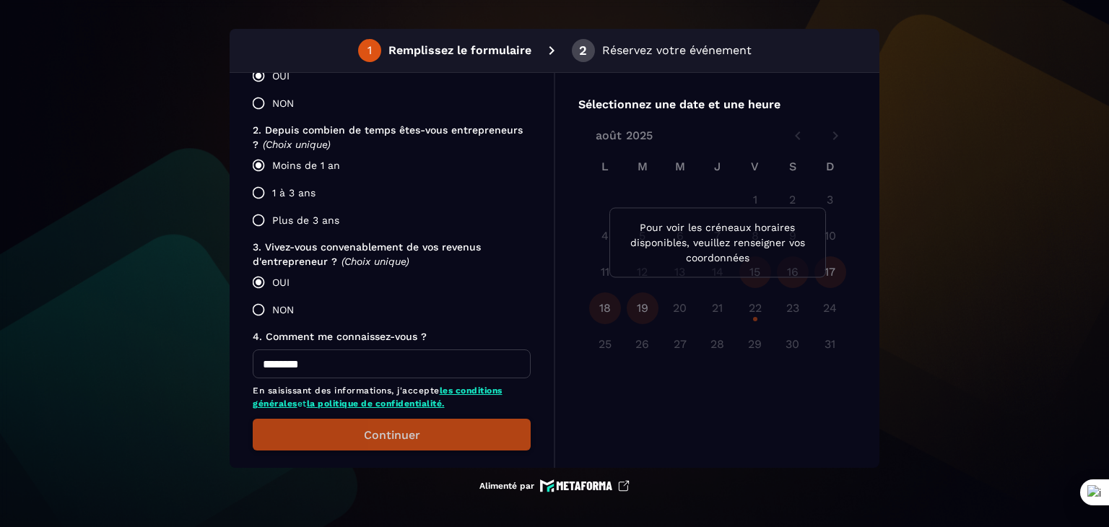
type input "********"
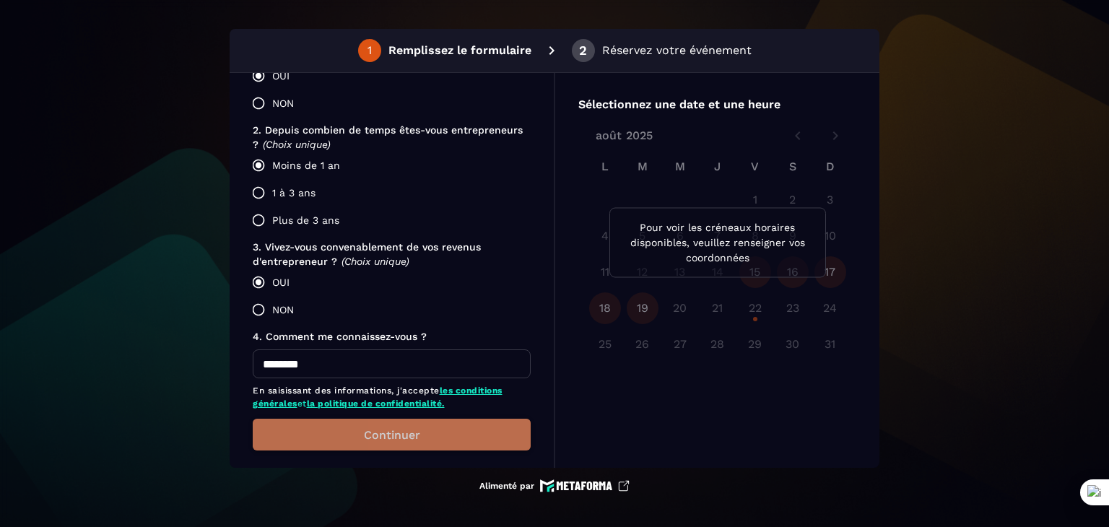
click at [503, 424] on button "Continuer" at bounding box center [392, 435] width 278 height 32
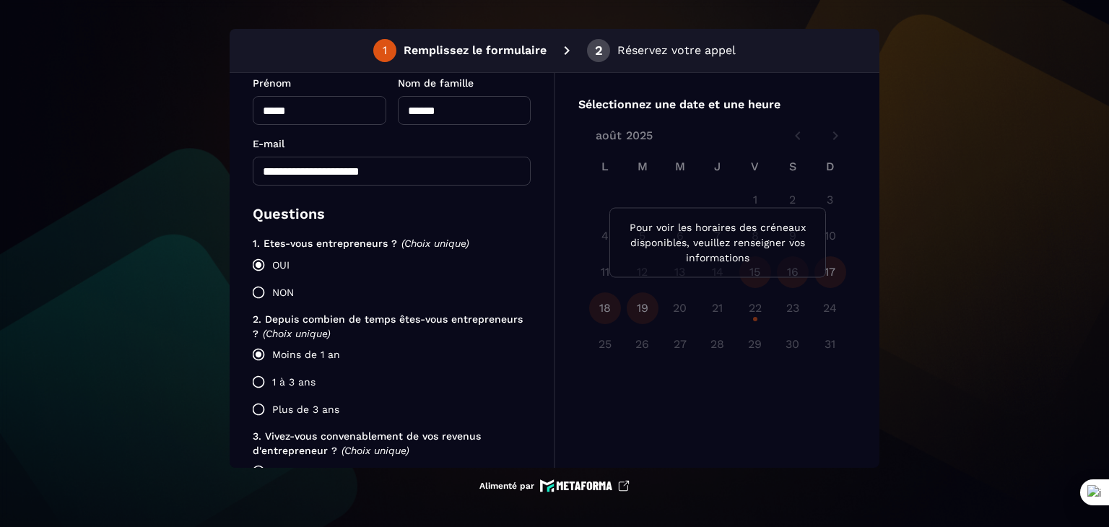
scroll to position [315, 0]
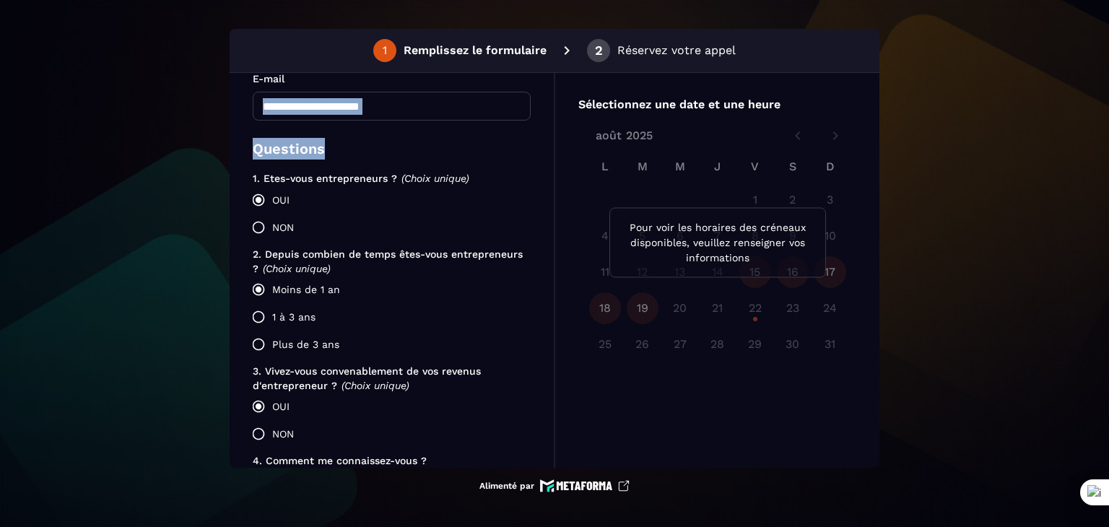
drag, startPoint x: 554, startPoint y: 91, endPoint x: 553, endPoint y: 75, distance: 15.9
click at [553, 75] on div "**********" at bounding box center [392, 270] width 325 height 395
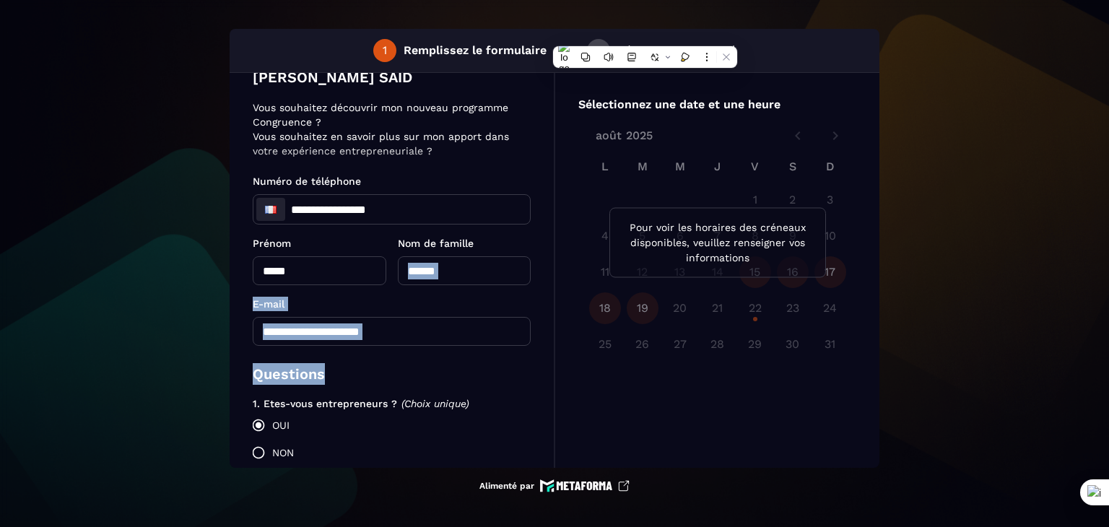
scroll to position [43, 0]
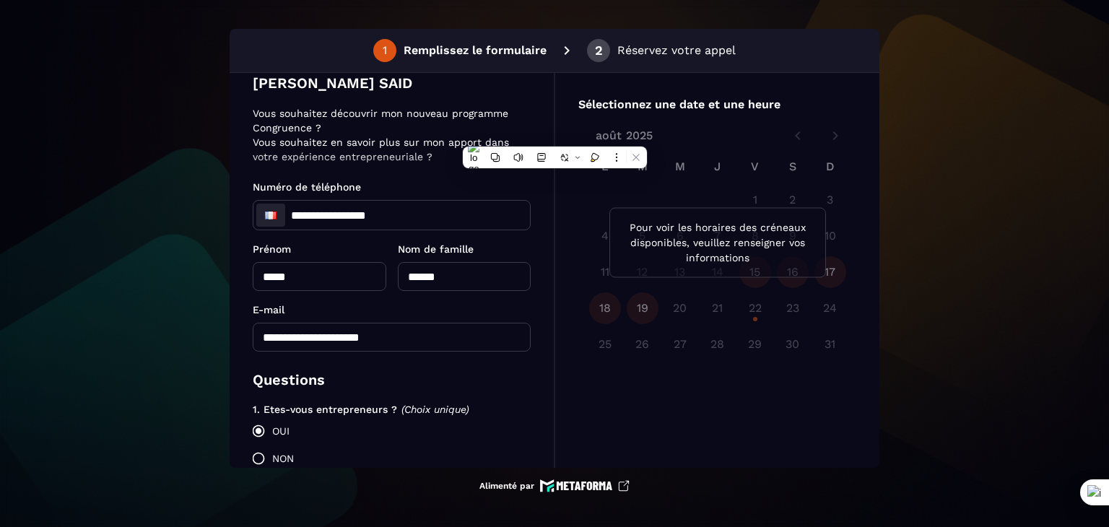
click at [381, 204] on input "**********" at bounding box center [392, 215] width 277 height 29
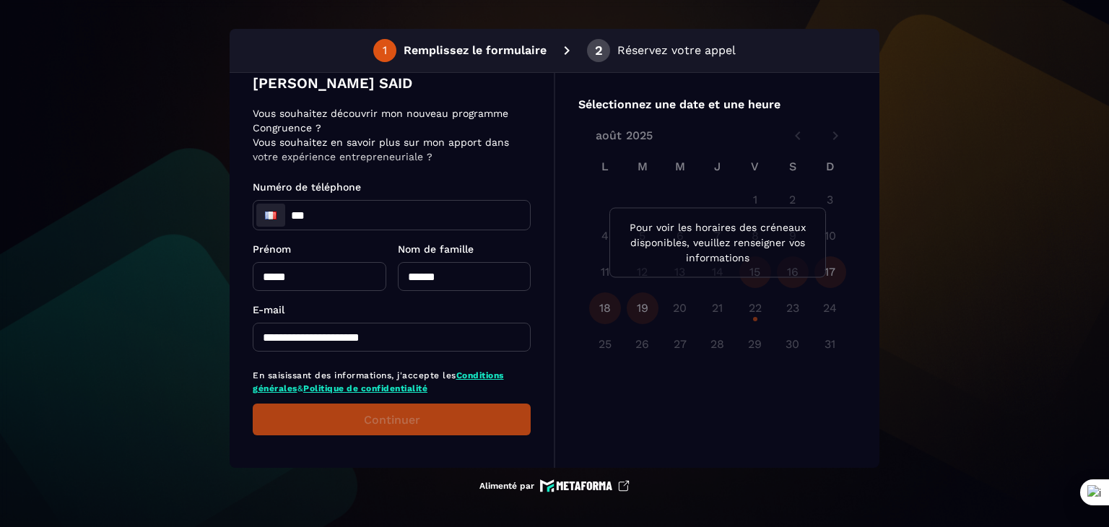
type input "**"
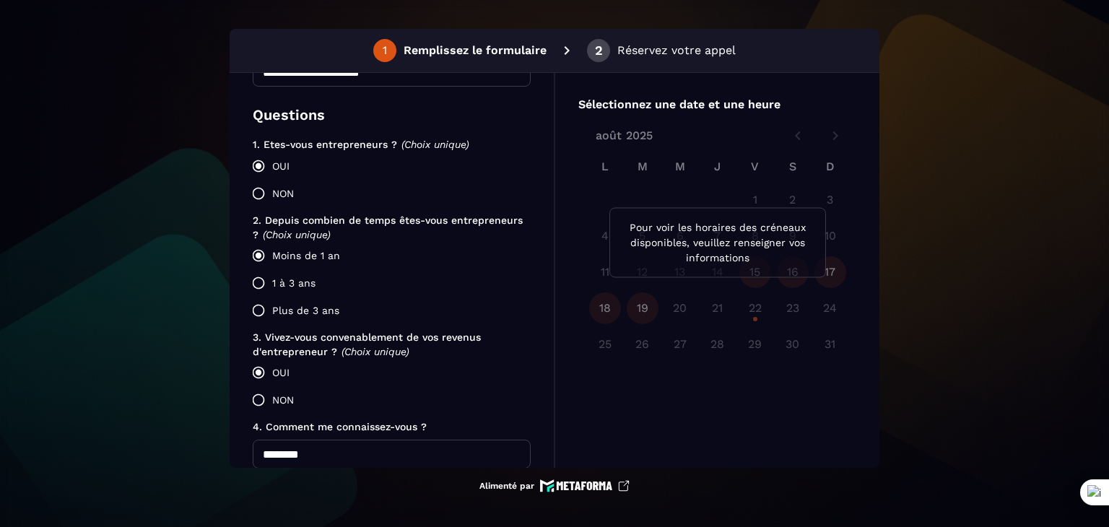
scroll to position [315, 0]
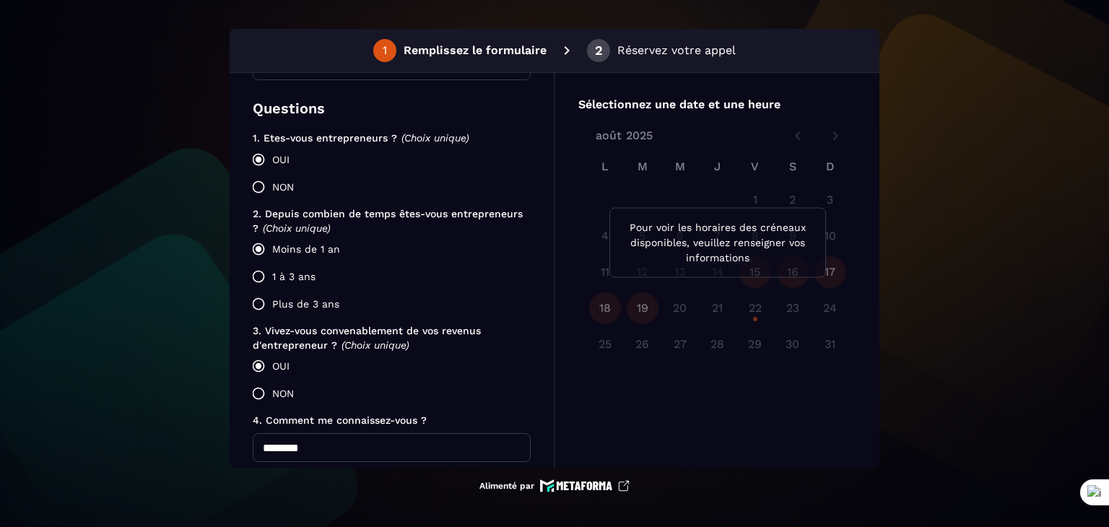
type input "**********"
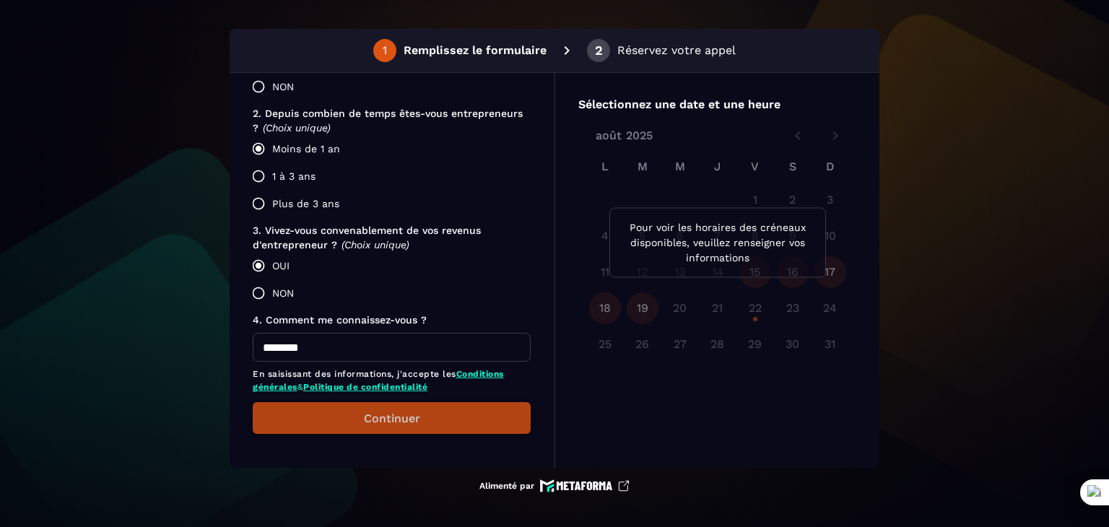
click at [475, 411] on button "Continuer" at bounding box center [392, 418] width 278 height 32
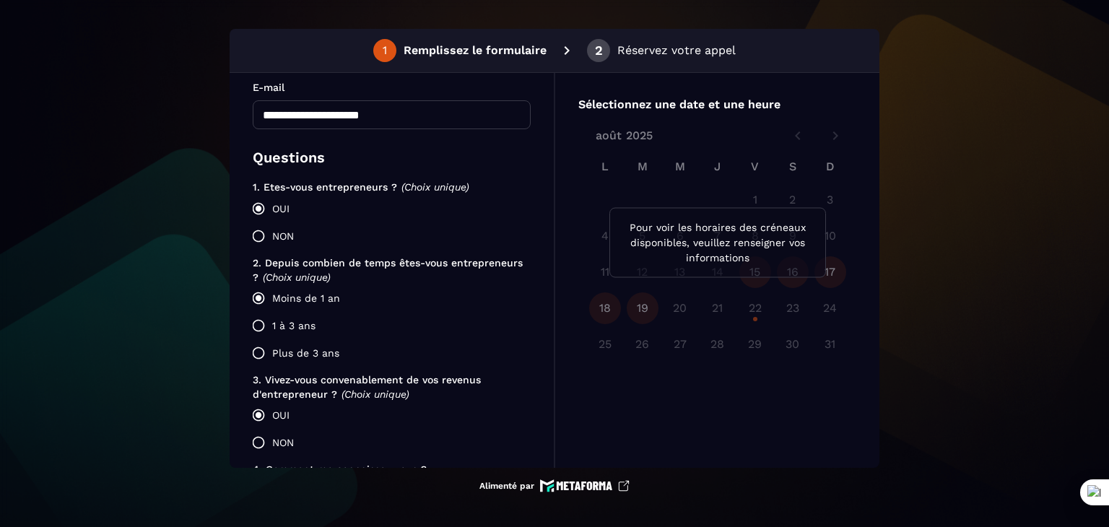
scroll to position [315, 0]
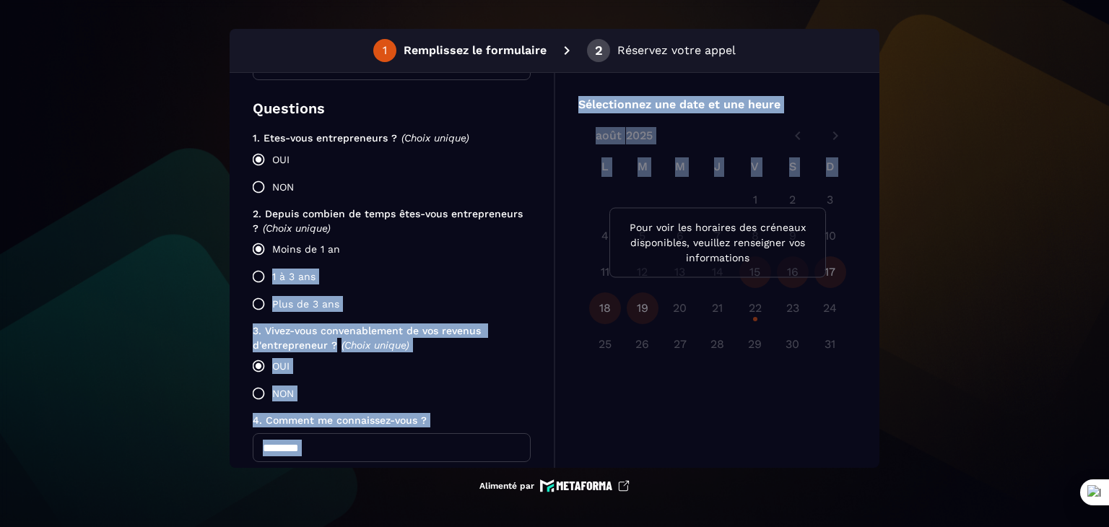
drag, startPoint x: 553, startPoint y: 246, endPoint x: 558, endPoint y: 352, distance: 105.5
click at [558, 352] on div "**********" at bounding box center [555, 270] width 650 height 395
click at [553, 327] on div "**********" at bounding box center [392, 270] width 325 height 395
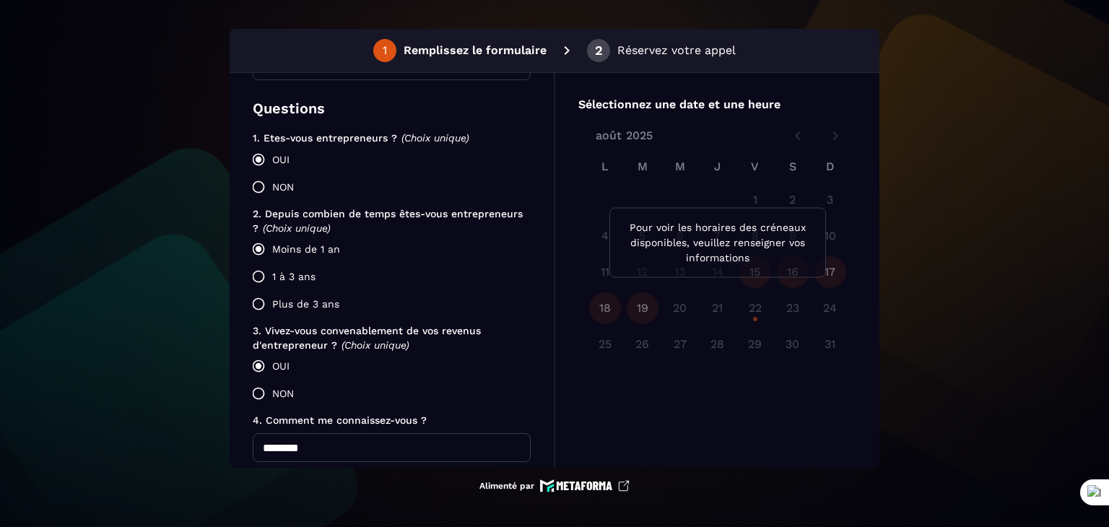
scroll to position [415, 0]
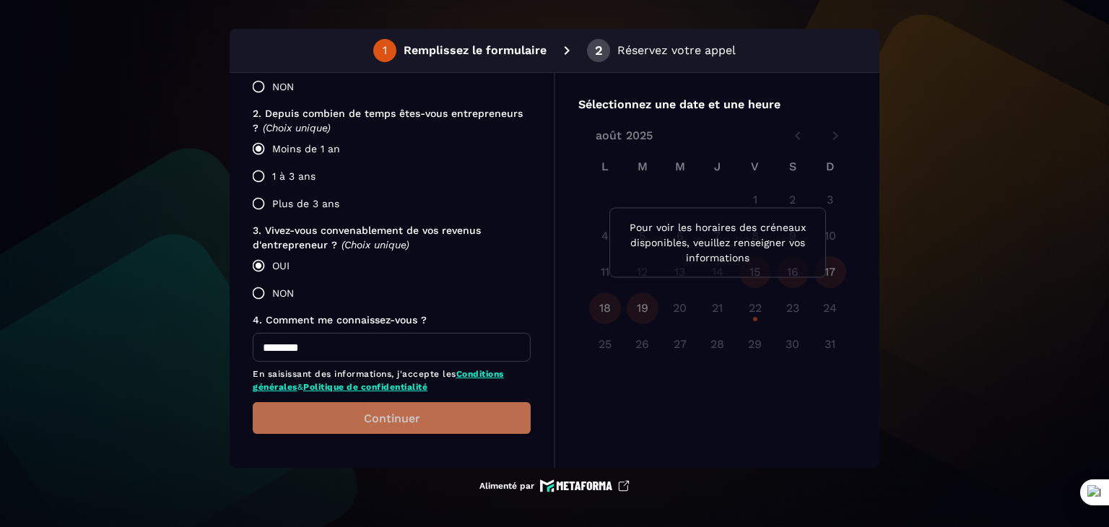
click at [465, 416] on button "Continuer" at bounding box center [392, 418] width 278 height 32
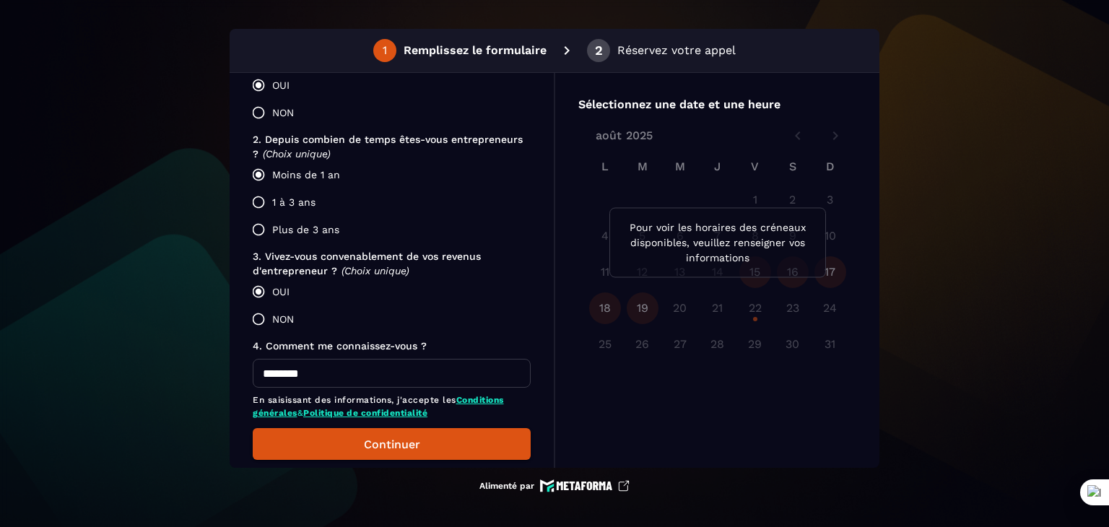
scroll to position [407, 0]
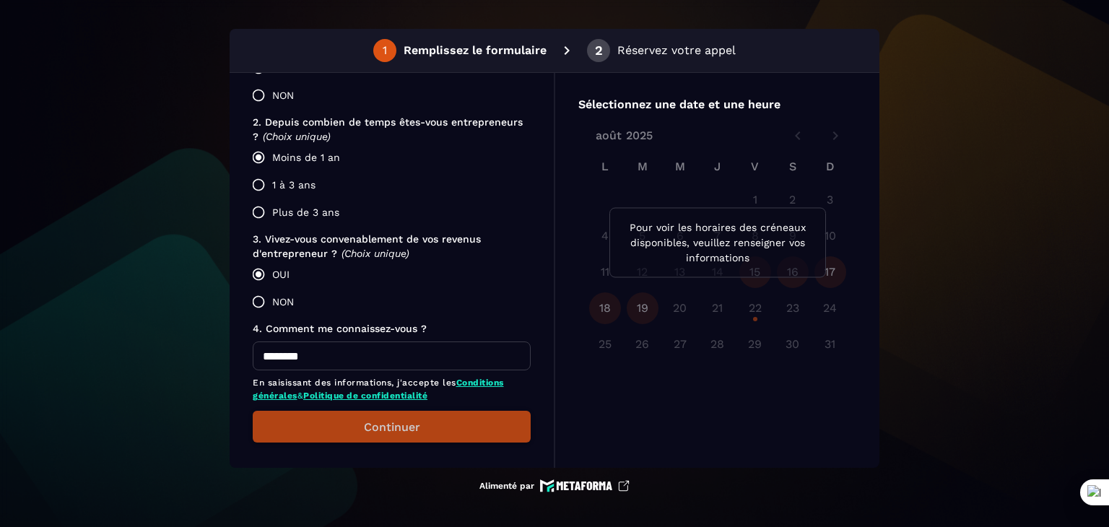
click at [469, 418] on button "Continuer" at bounding box center [392, 427] width 278 height 32
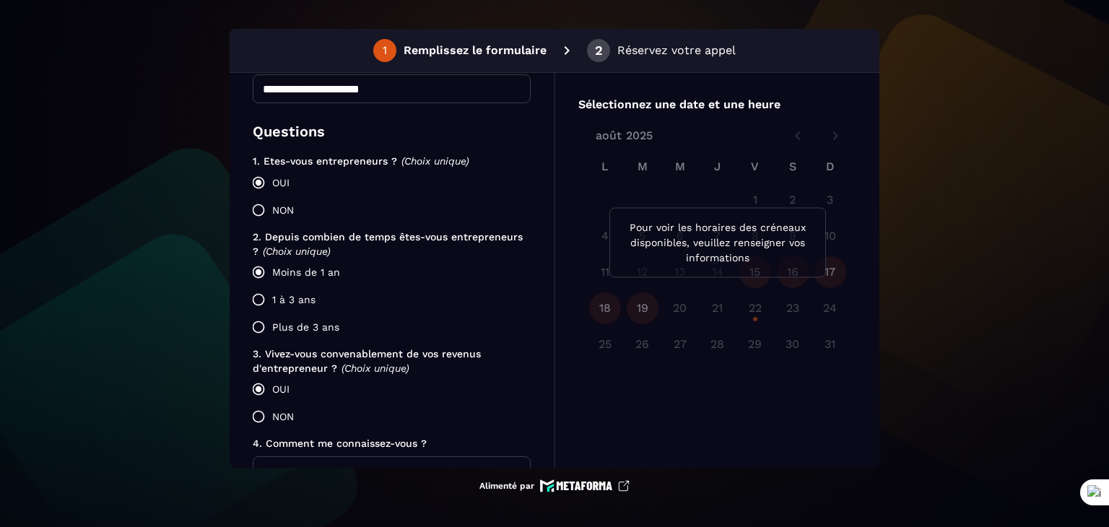
scroll to position [315, 0]
